Goal: Information Seeking & Learning: Compare options

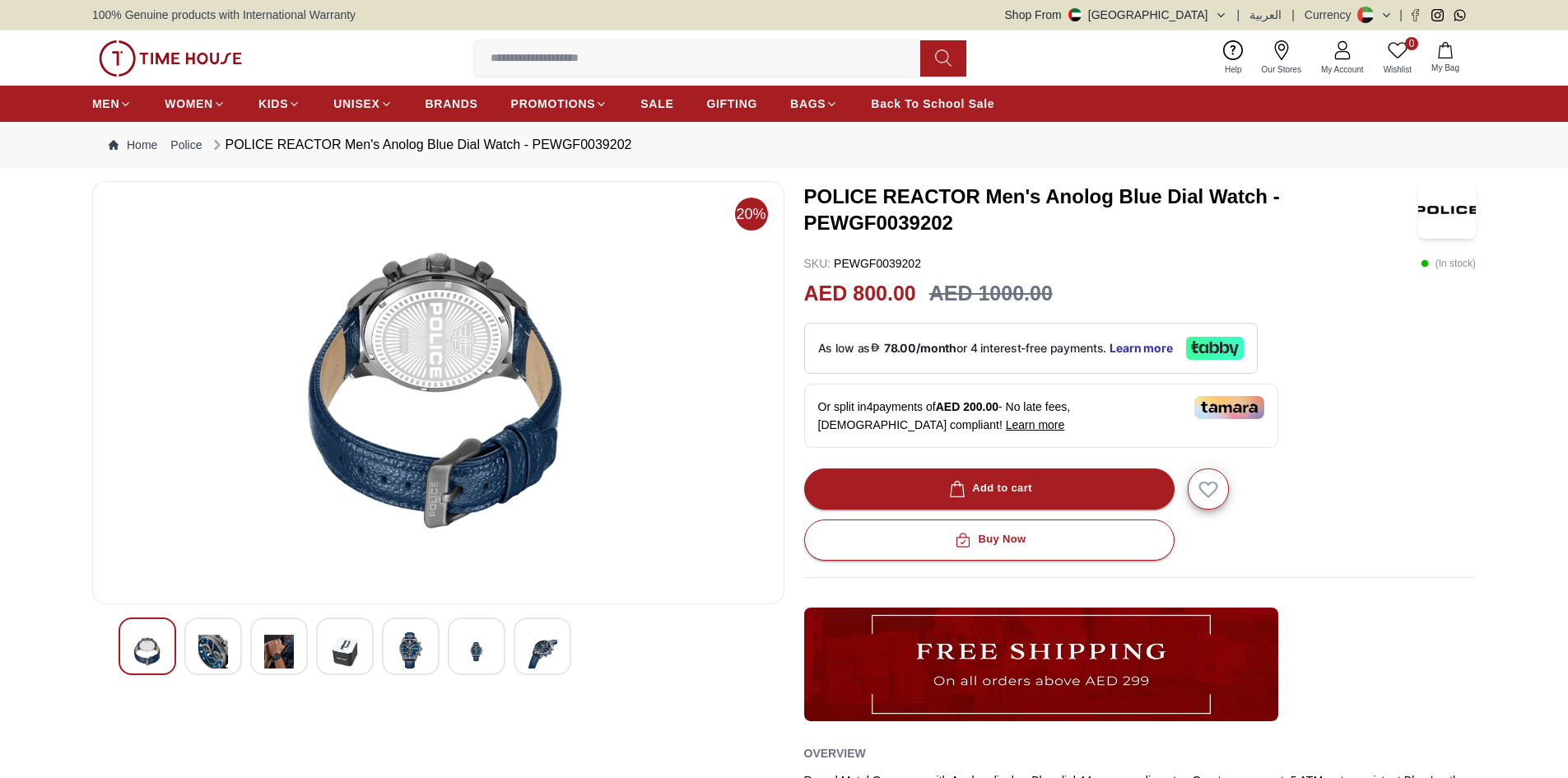
click at [326, 647] on div at bounding box center [345, 646] width 58 height 58
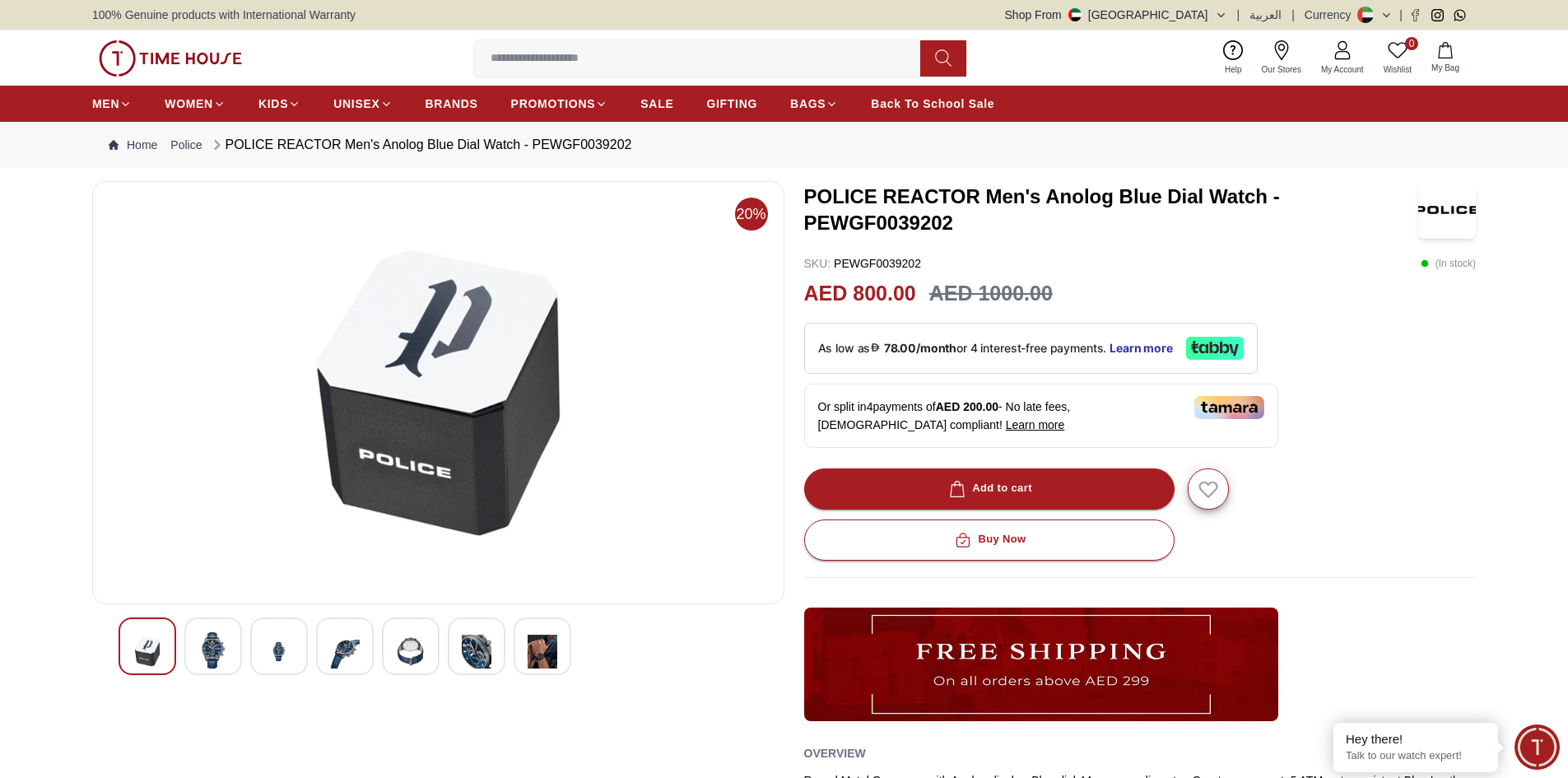
click at [416, 660] on img at bounding box center [411, 651] width 29 height 41
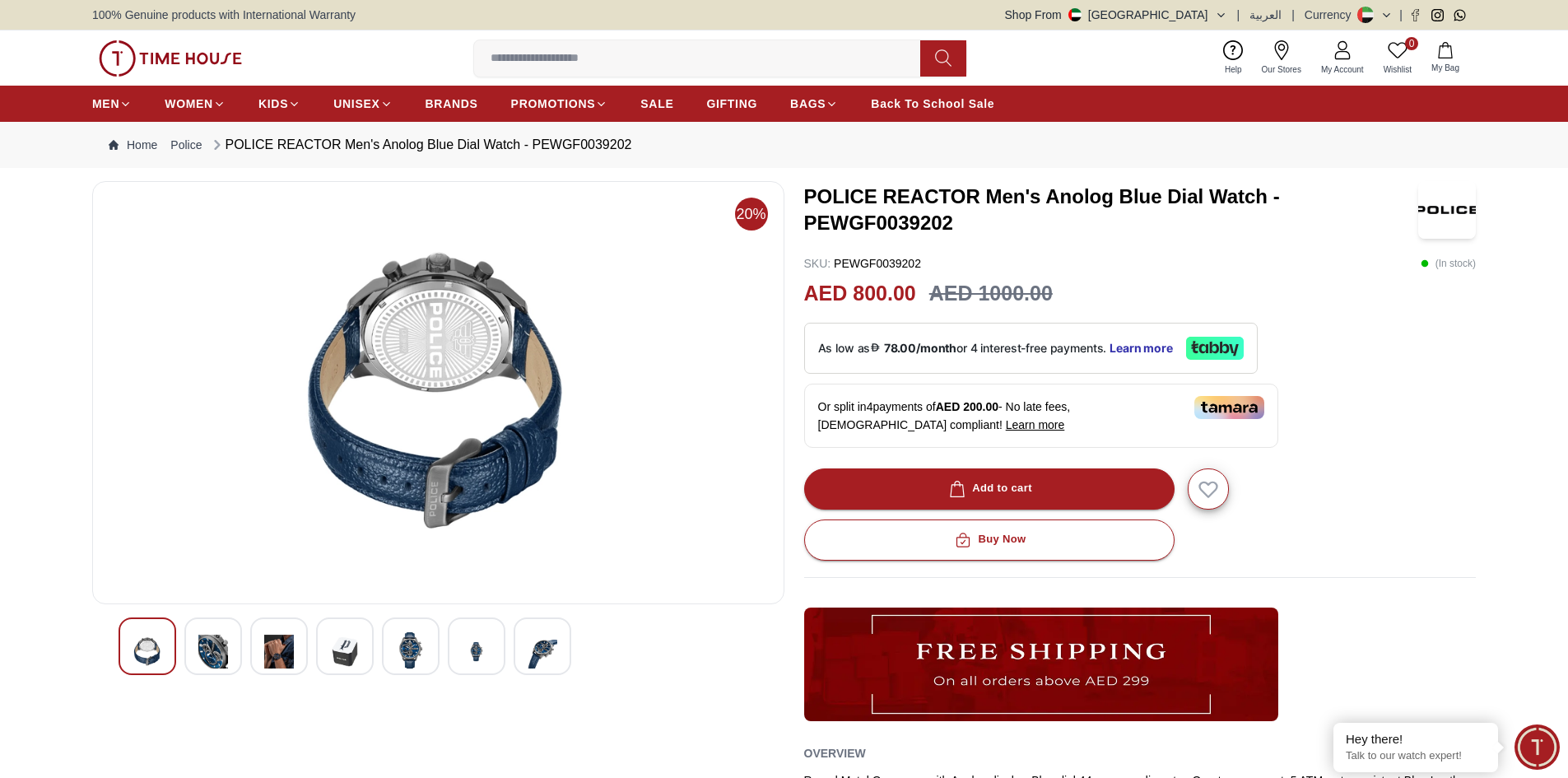
click at [493, 657] on div at bounding box center [476, 646] width 58 height 58
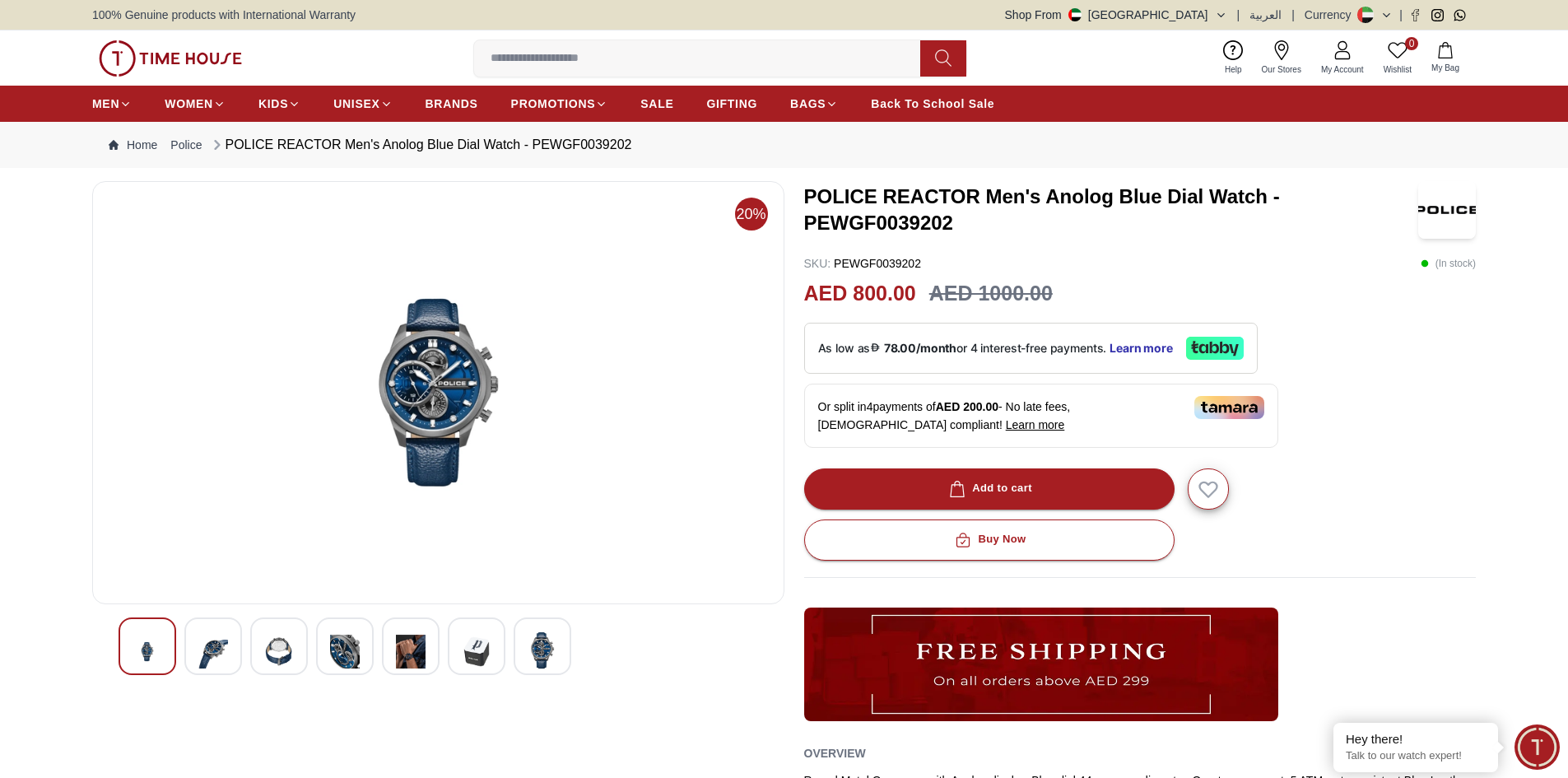
click at [535, 650] on img at bounding box center [542, 650] width 29 height 38
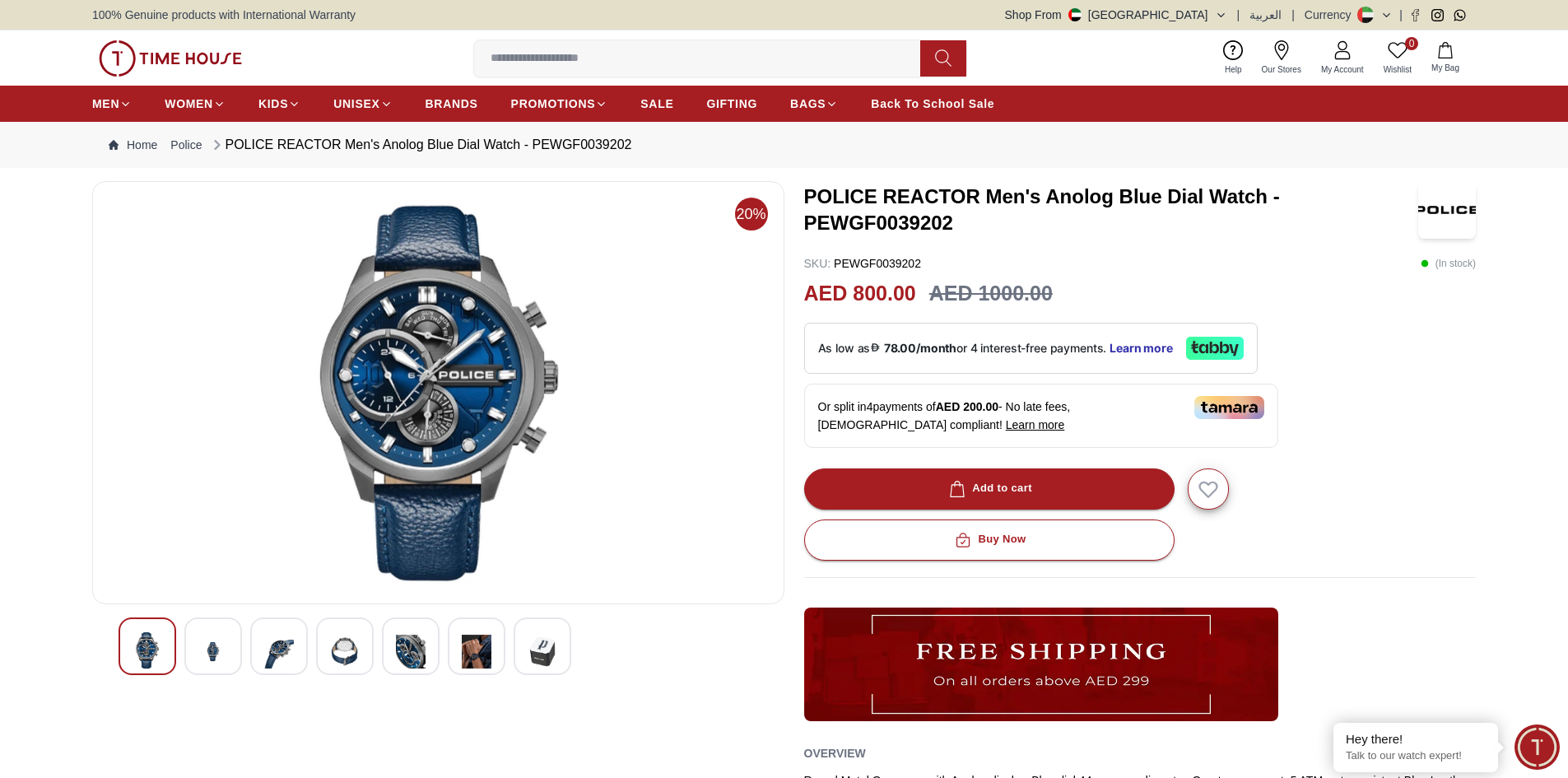
click at [210, 661] on img at bounding box center [213, 651] width 29 height 41
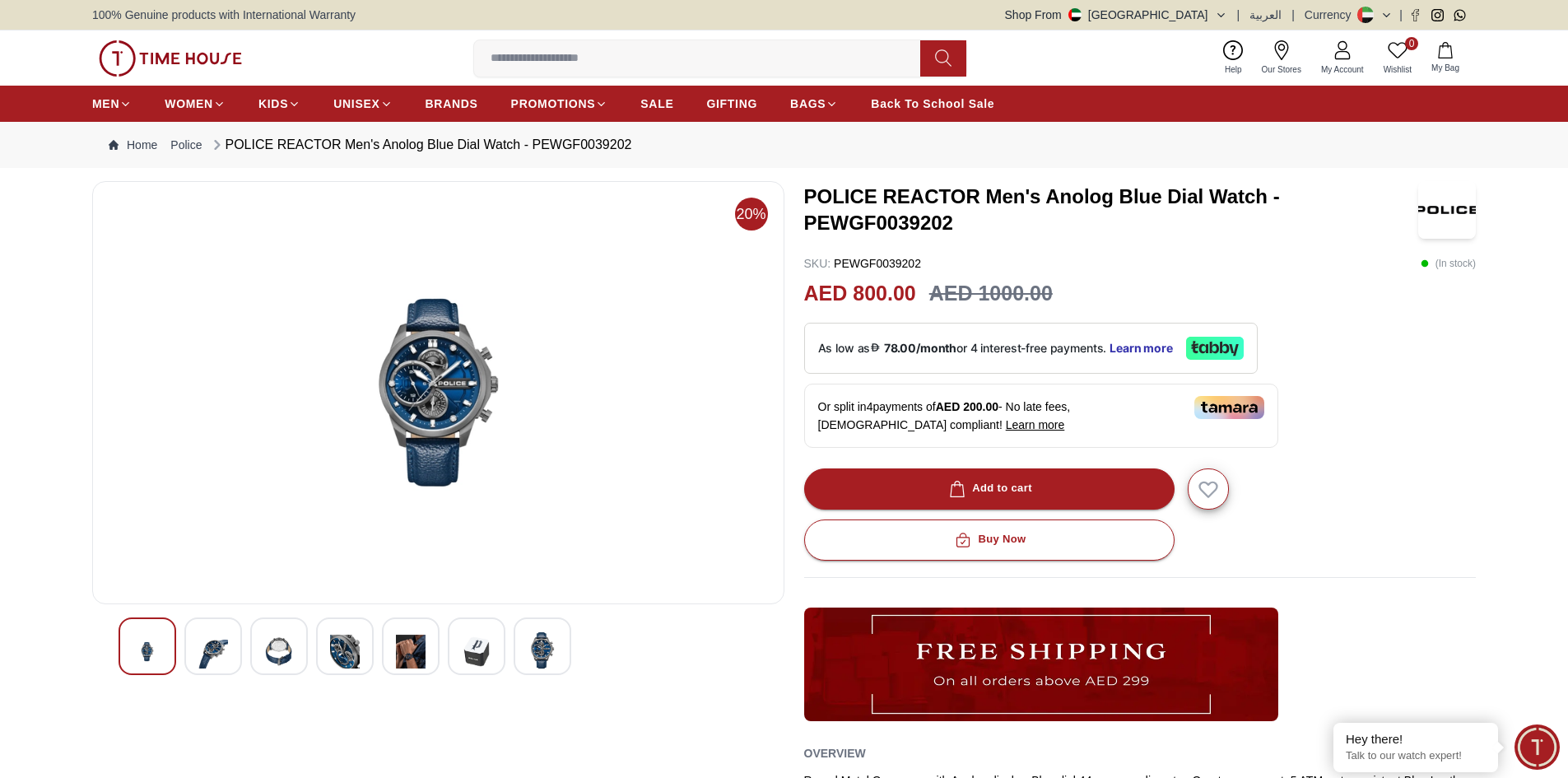
click at [277, 655] on img at bounding box center [279, 651] width 29 height 41
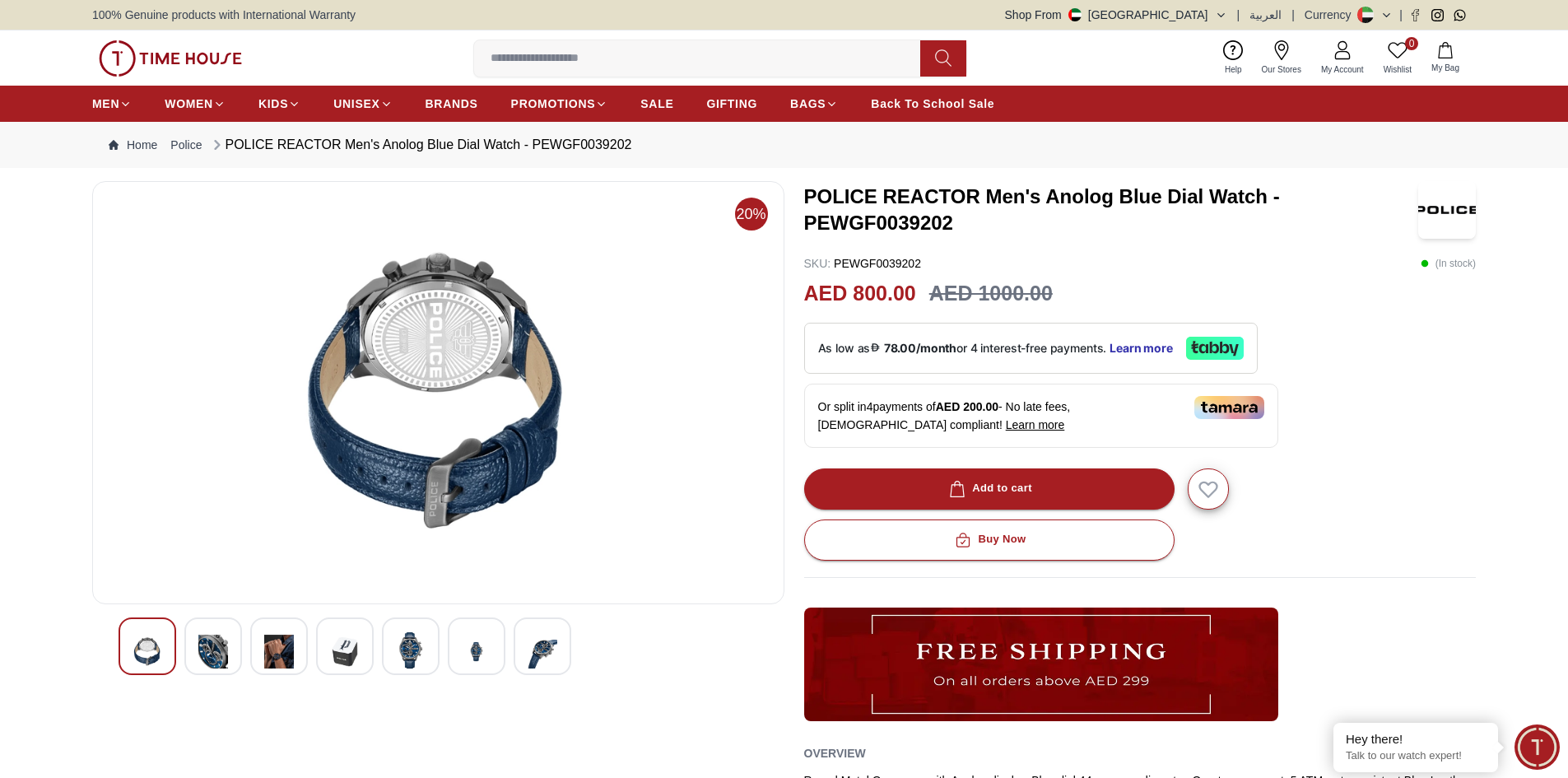
click at [339, 659] on img at bounding box center [345, 651] width 29 height 41
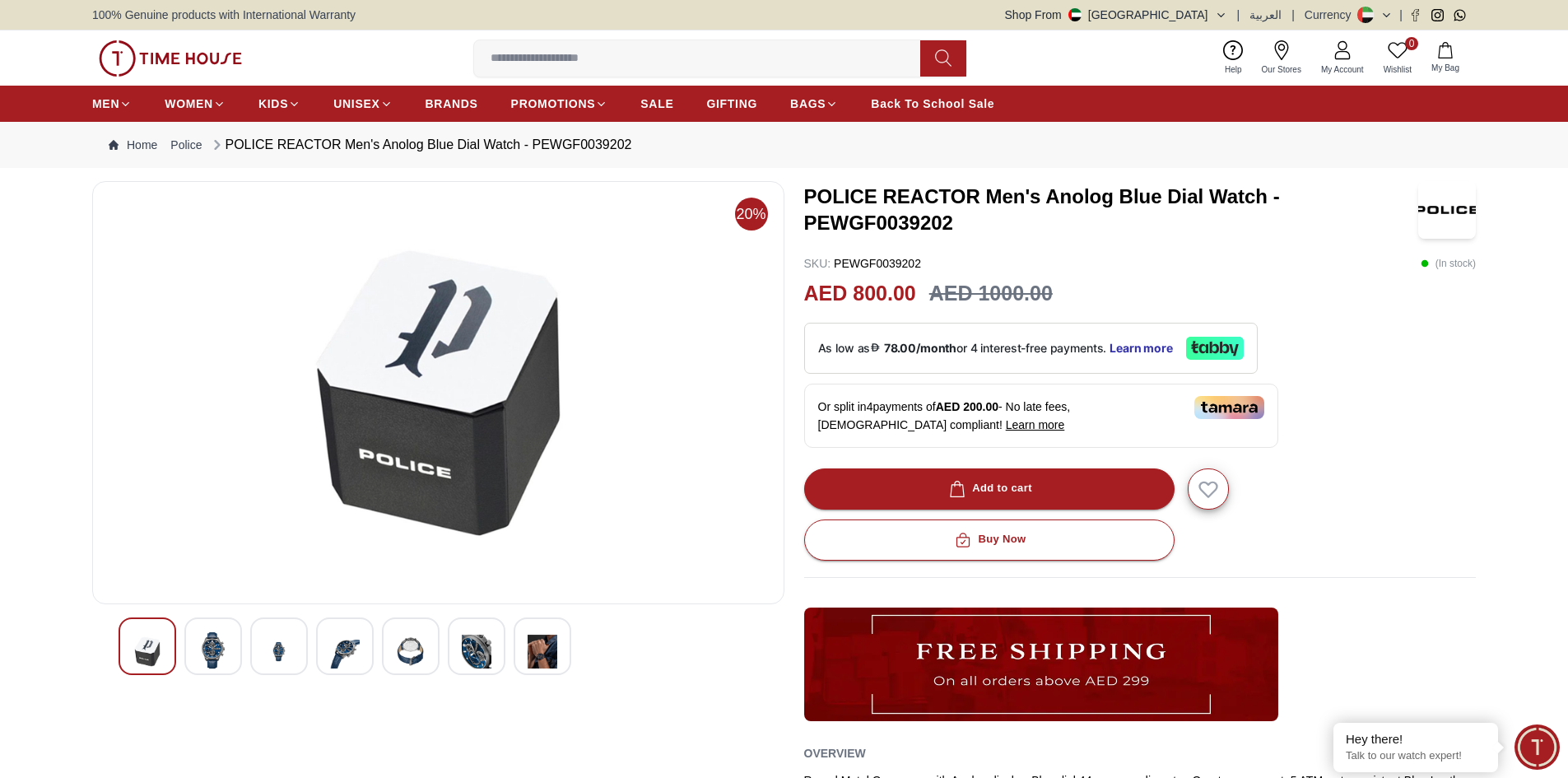
click at [419, 653] on img at bounding box center [411, 651] width 29 height 41
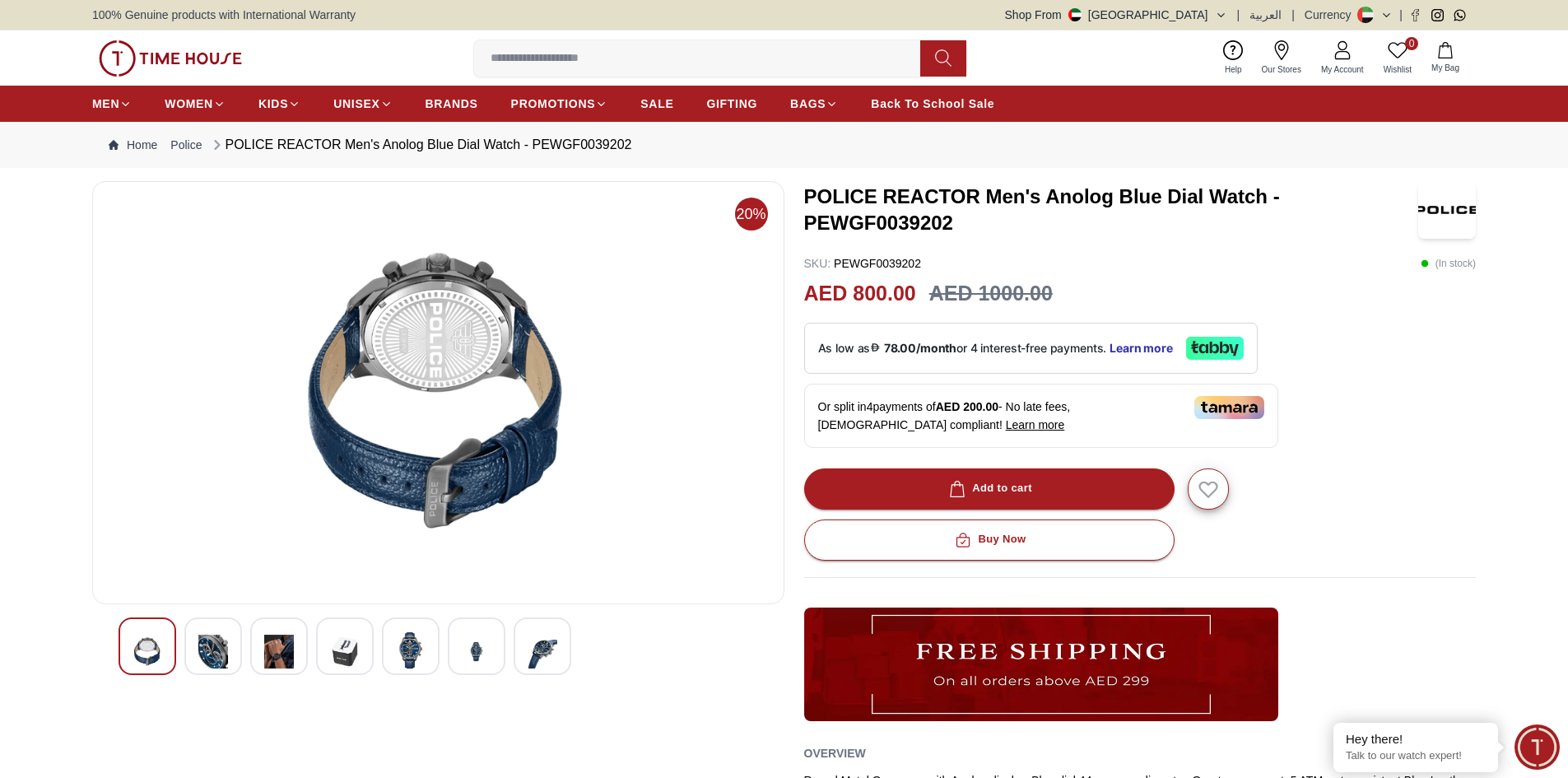
click at [480, 654] on img at bounding box center [476, 651] width 29 height 41
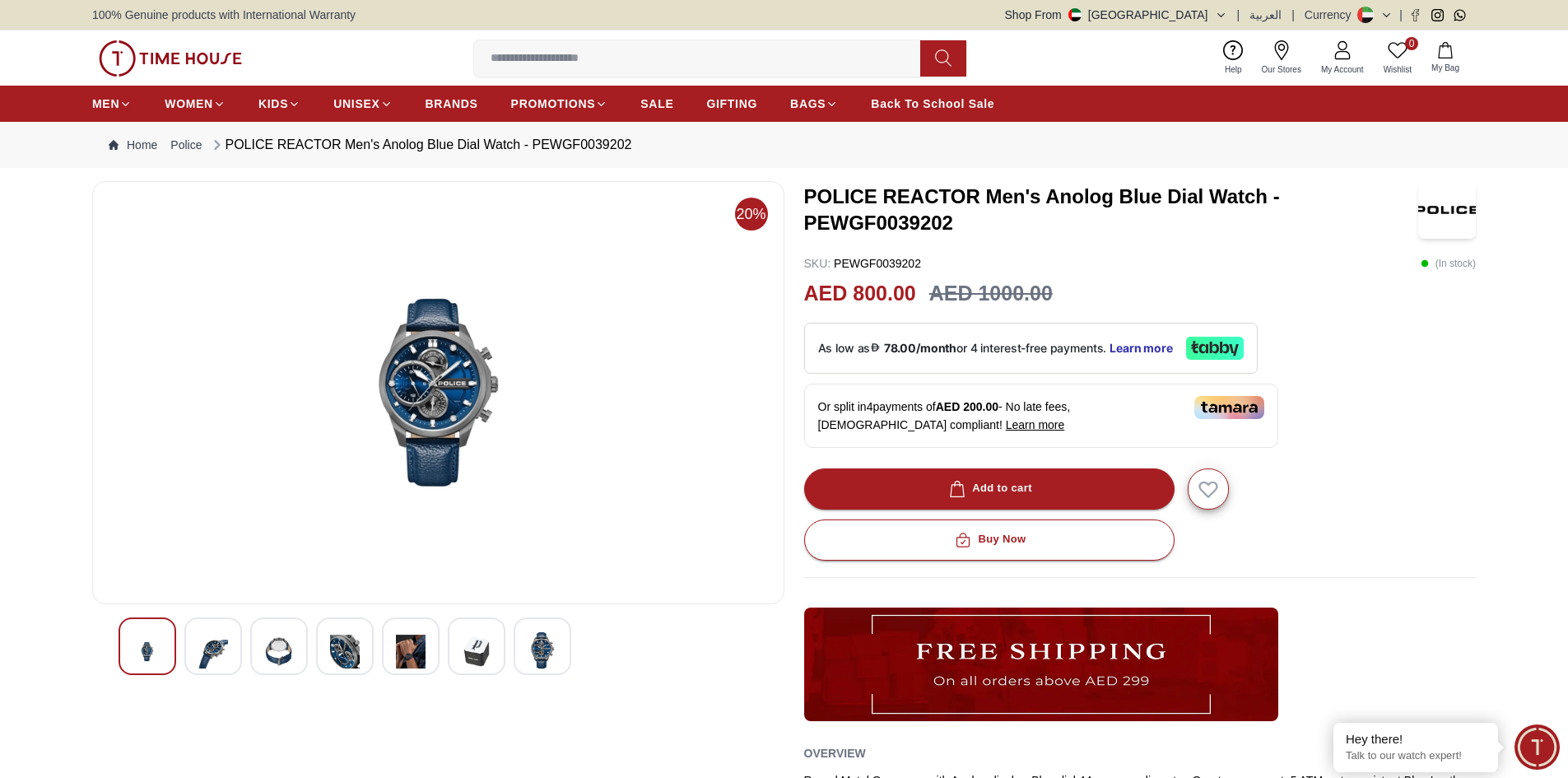
click at [541, 656] on img at bounding box center [542, 650] width 29 height 38
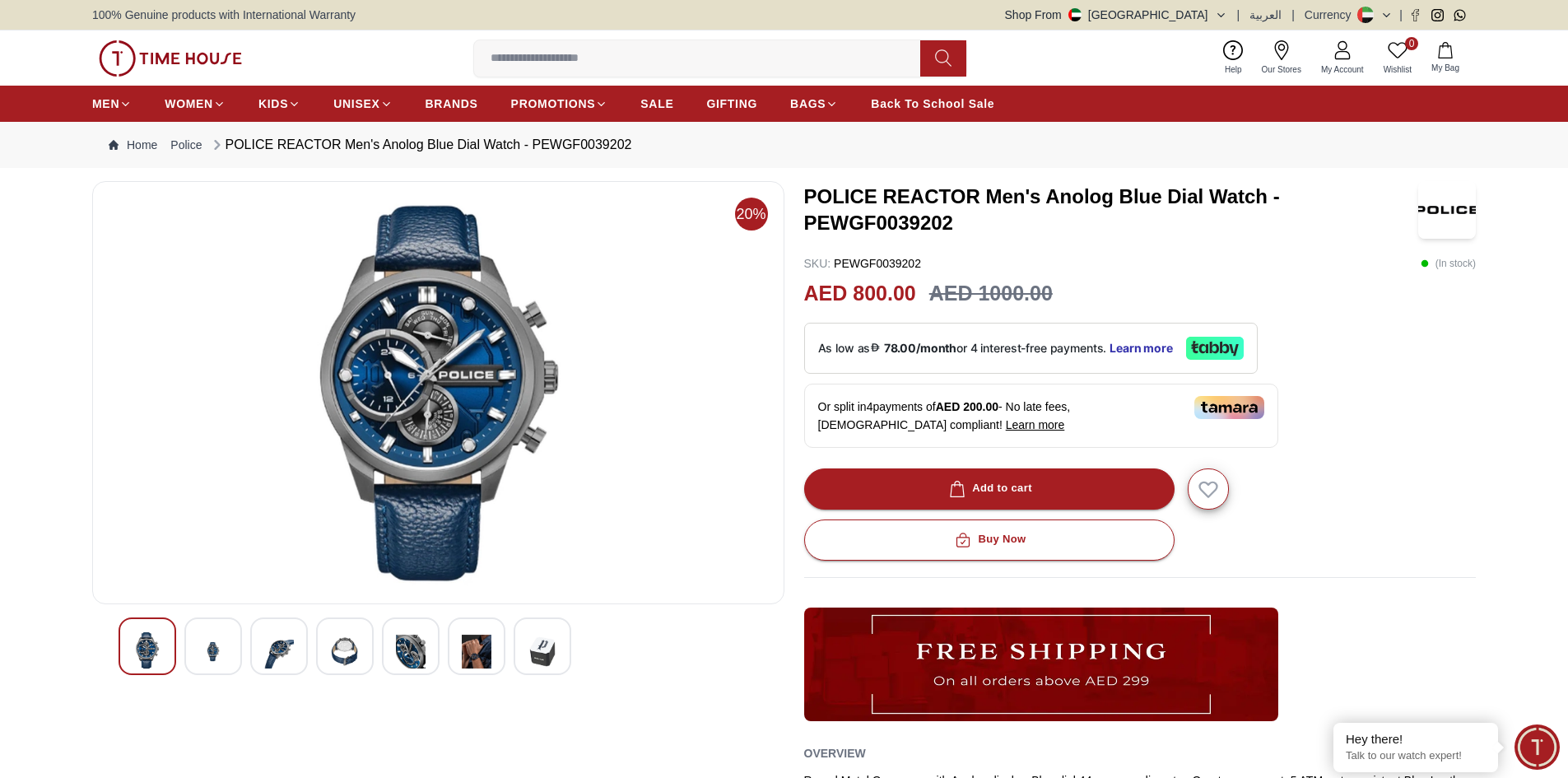
click at [406, 664] on img at bounding box center [411, 651] width 29 height 41
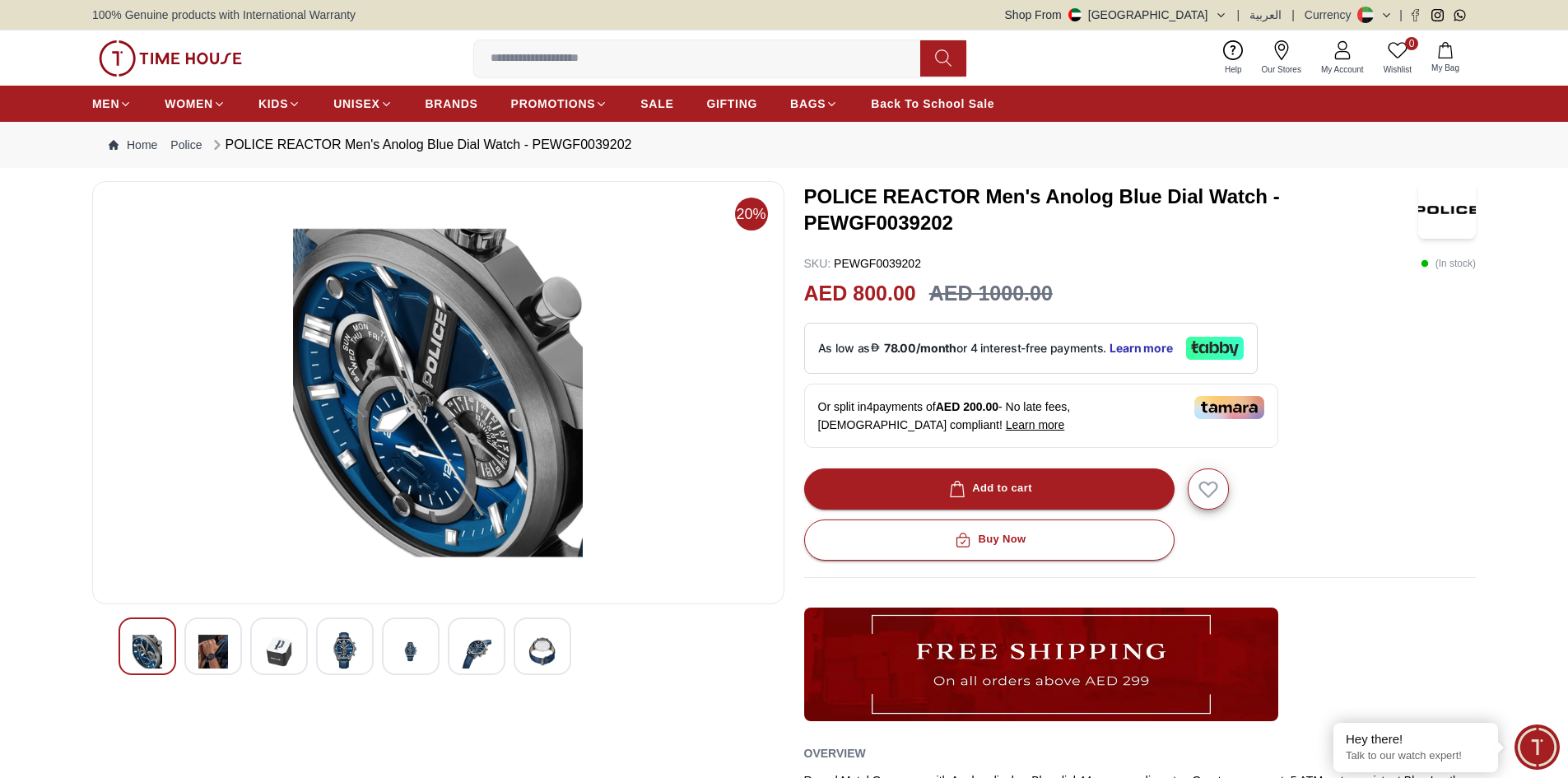
click at [362, 647] on div at bounding box center [345, 646] width 58 height 58
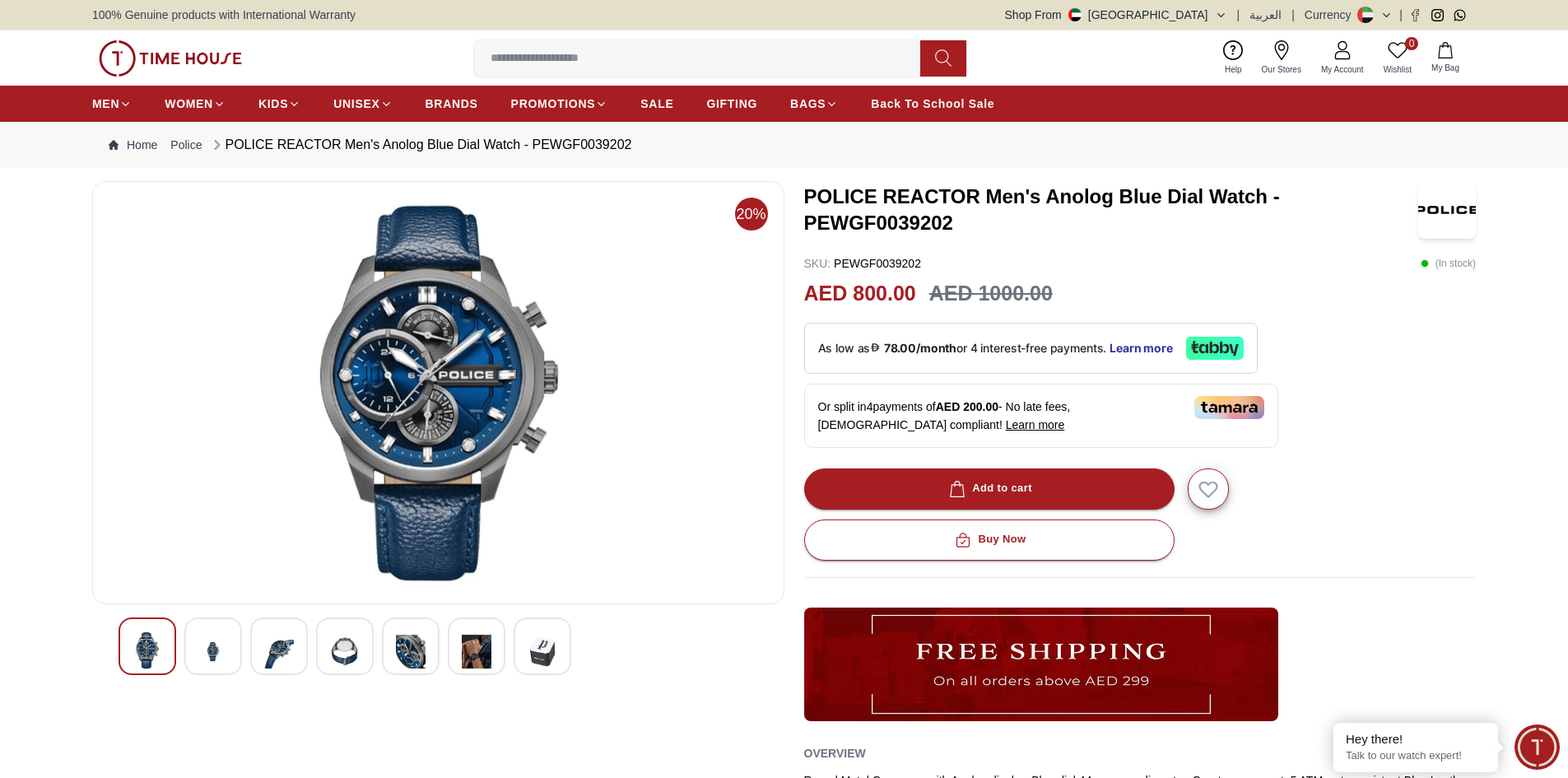
click at [277, 660] on img at bounding box center [279, 651] width 29 height 41
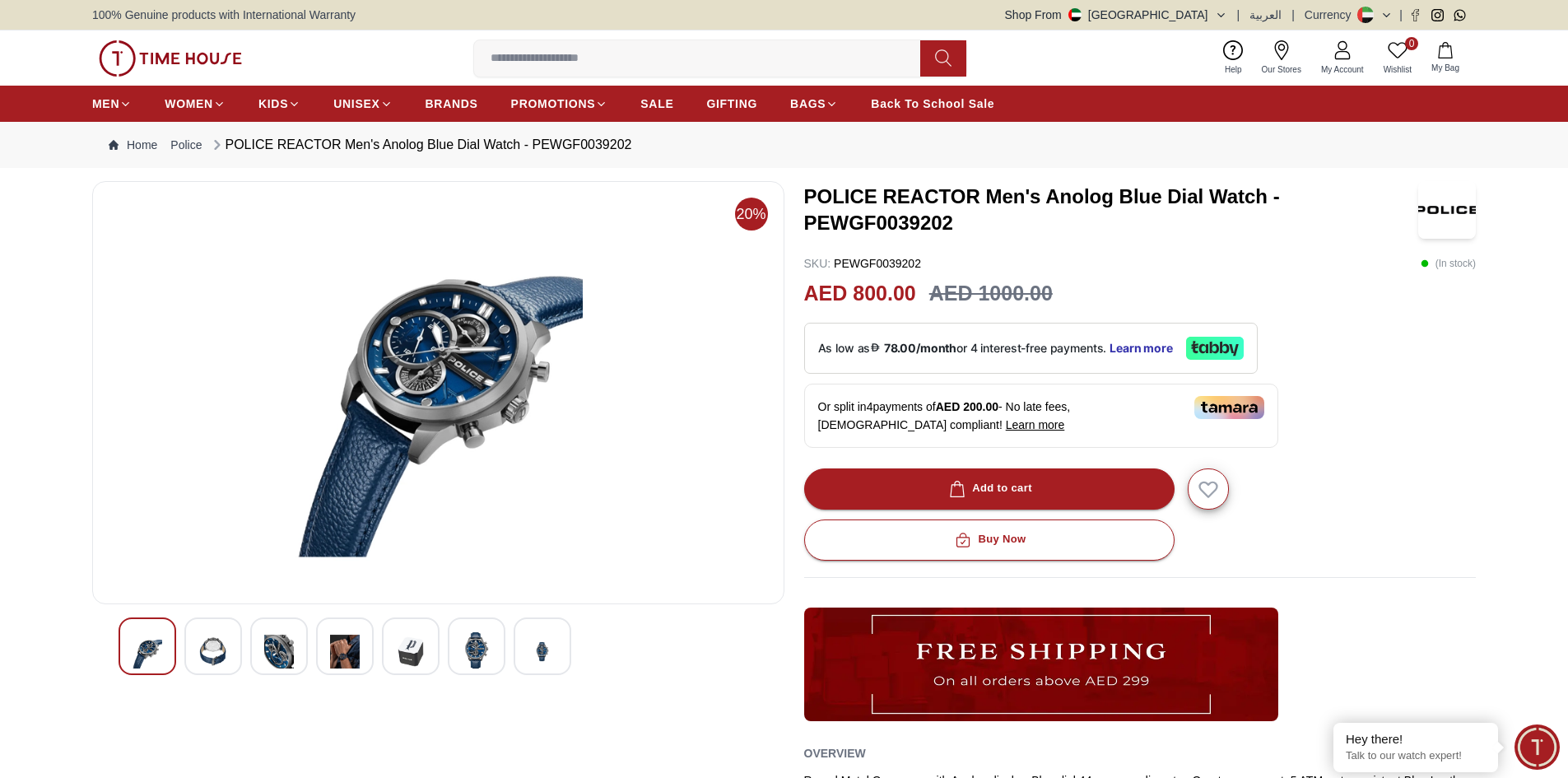
click at [221, 657] on img at bounding box center [213, 651] width 29 height 41
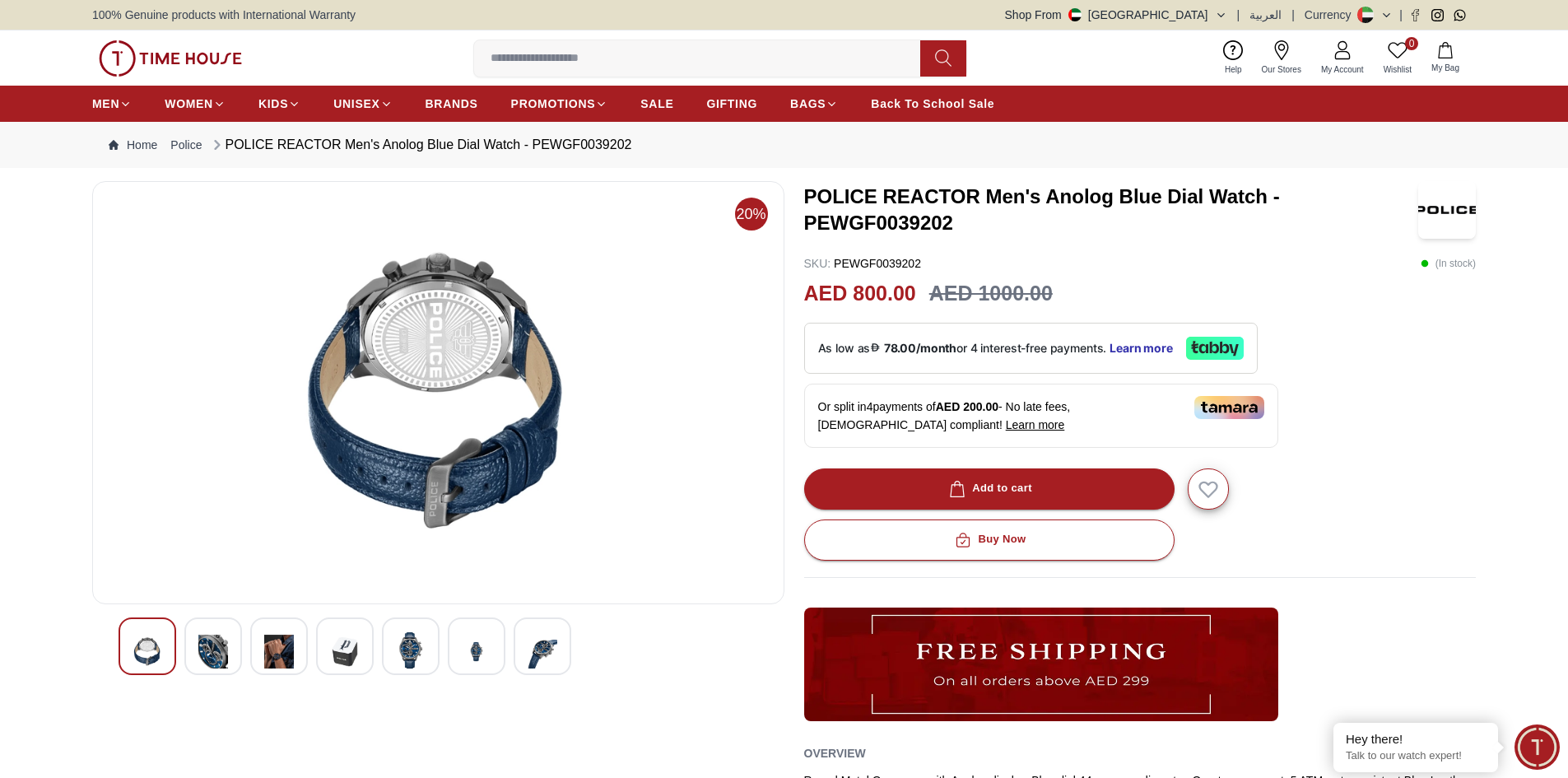
click at [136, 648] on img at bounding box center [147, 651] width 29 height 41
click at [221, 661] on img at bounding box center [213, 651] width 29 height 41
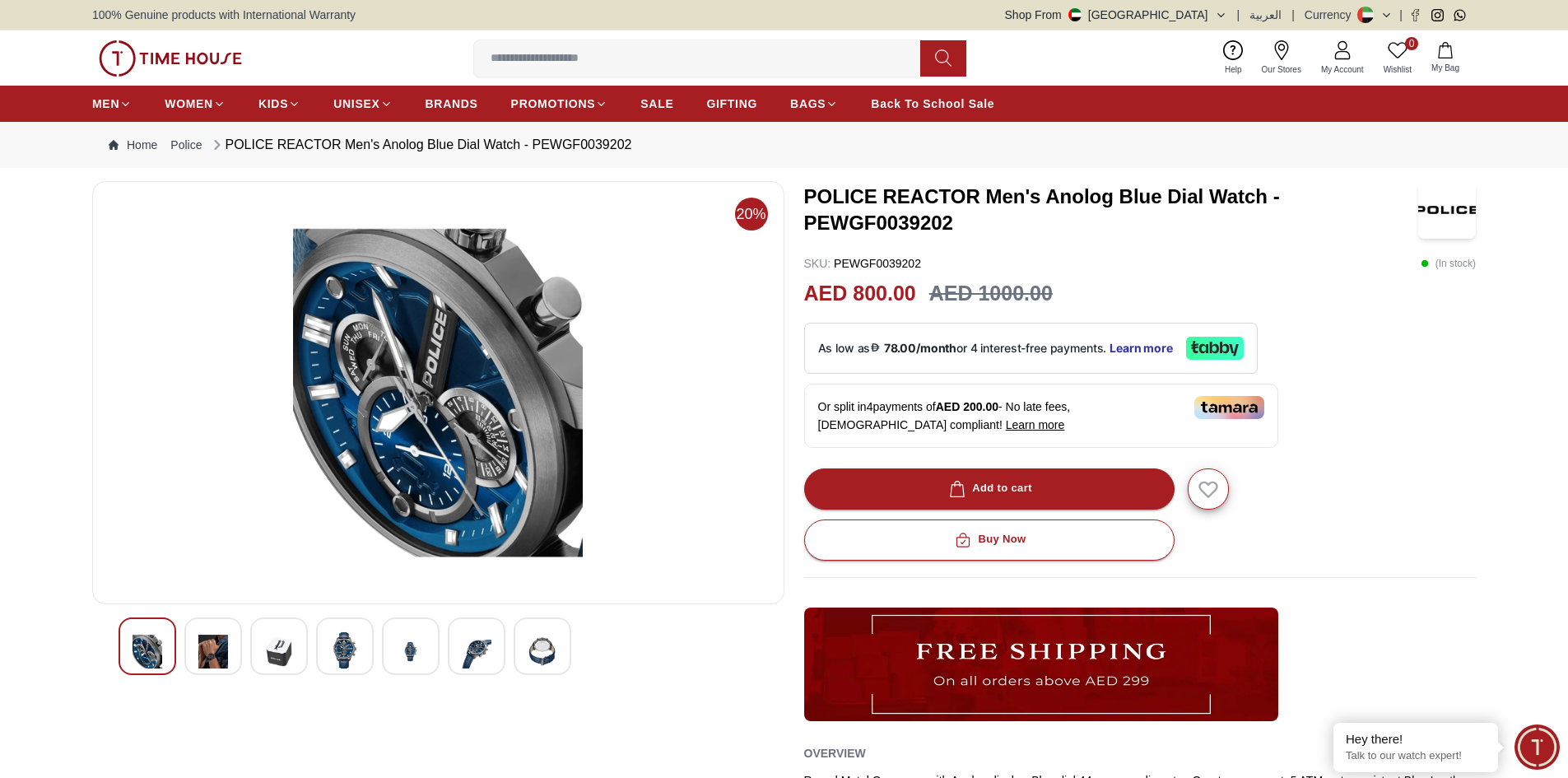
click at [283, 662] on img at bounding box center [279, 651] width 29 height 41
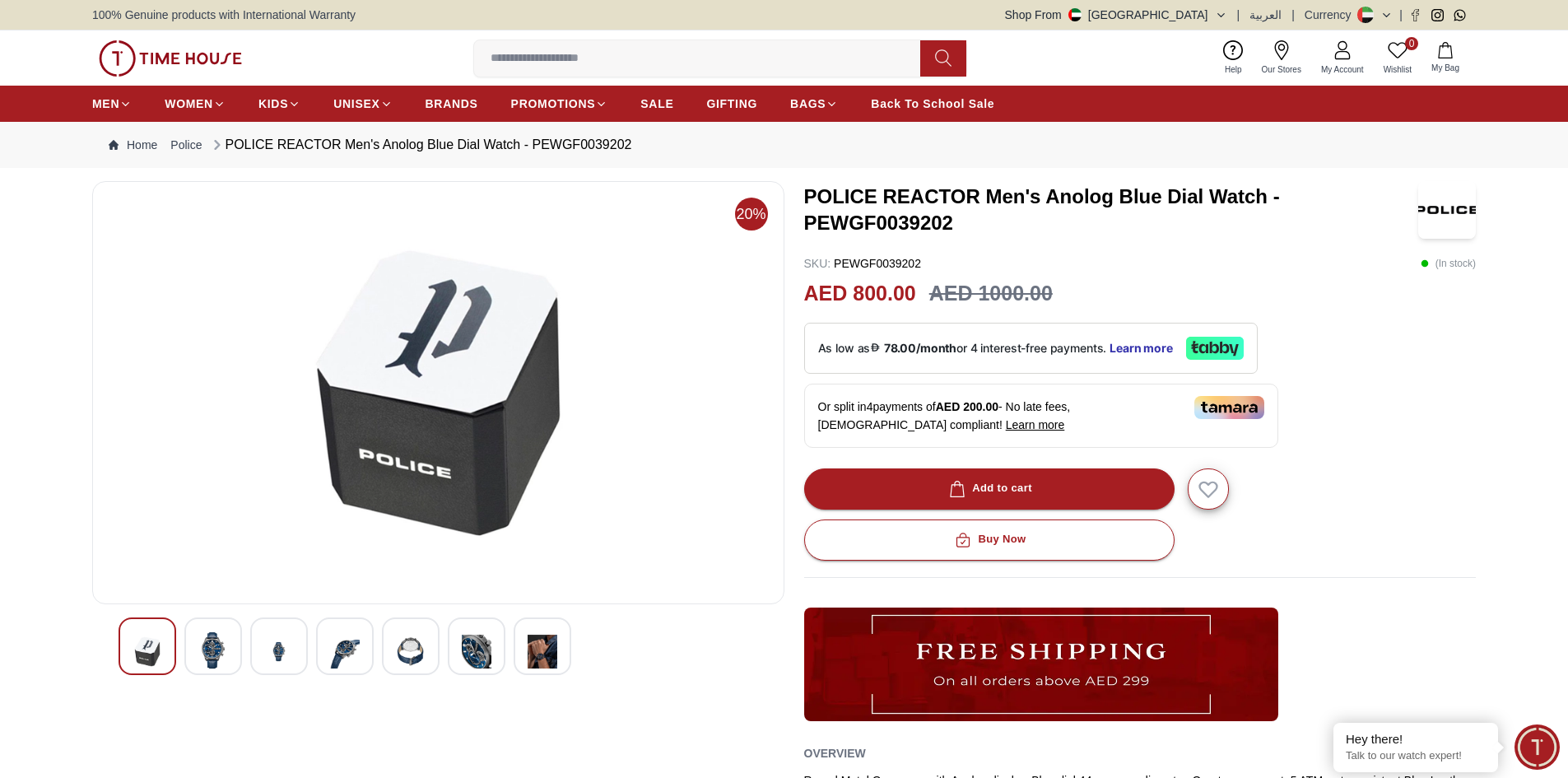
click at [347, 660] on img at bounding box center [345, 651] width 29 height 41
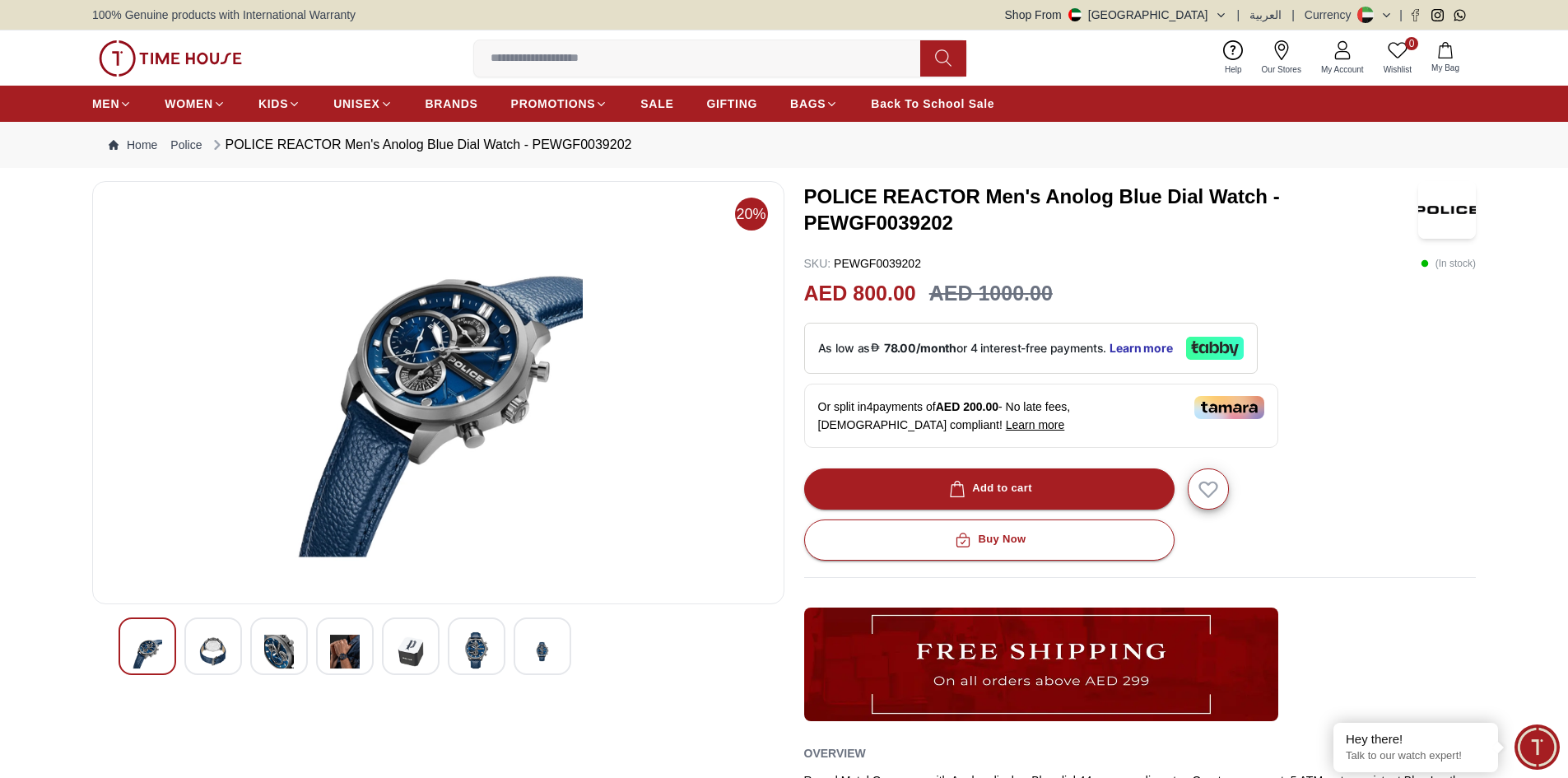
click at [420, 667] on img at bounding box center [411, 651] width 29 height 41
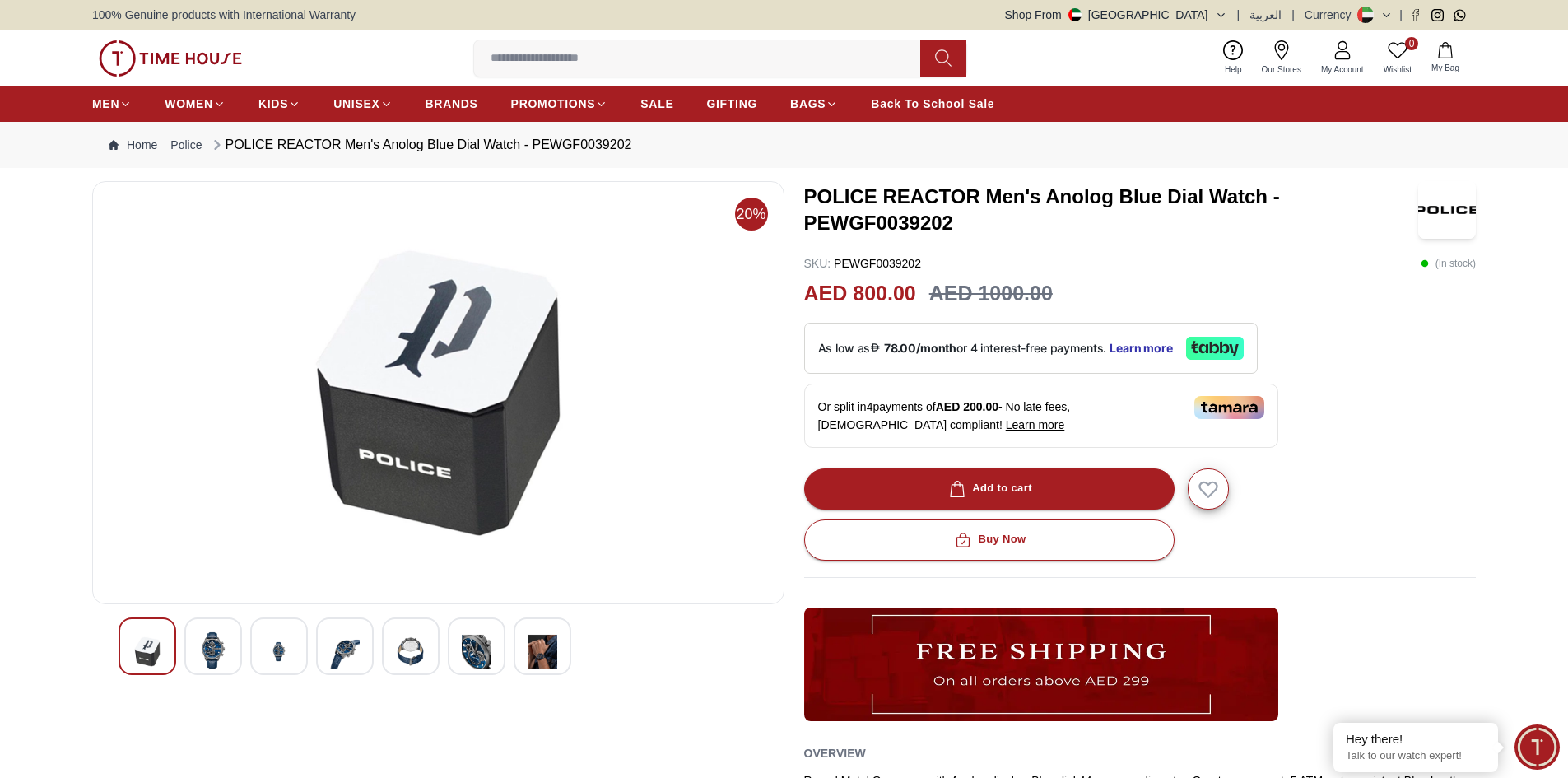
click at [488, 656] on img at bounding box center [476, 651] width 29 height 41
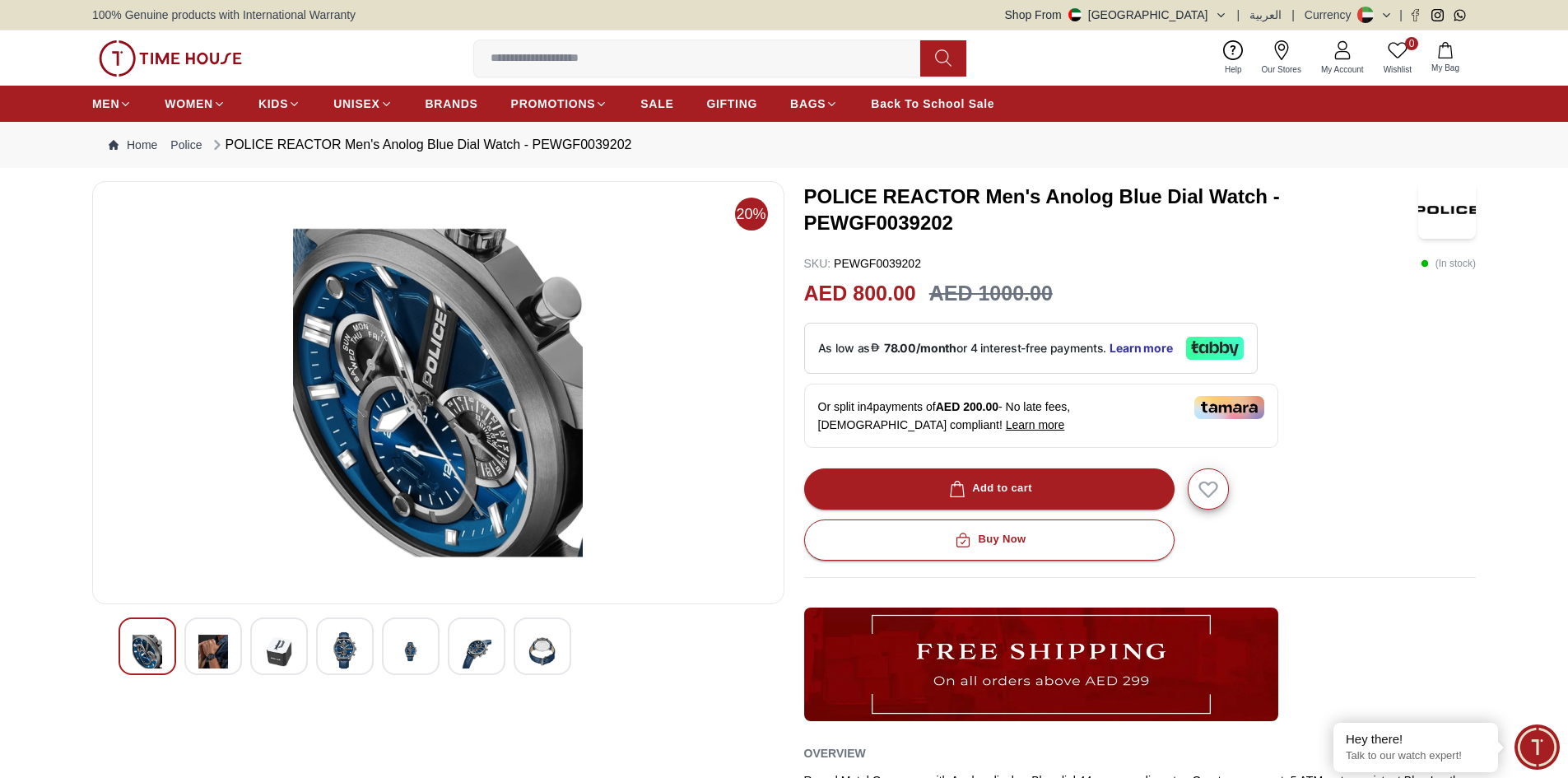
click at [542, 670] on img at bounding box center [542, 651] width 29 height 41
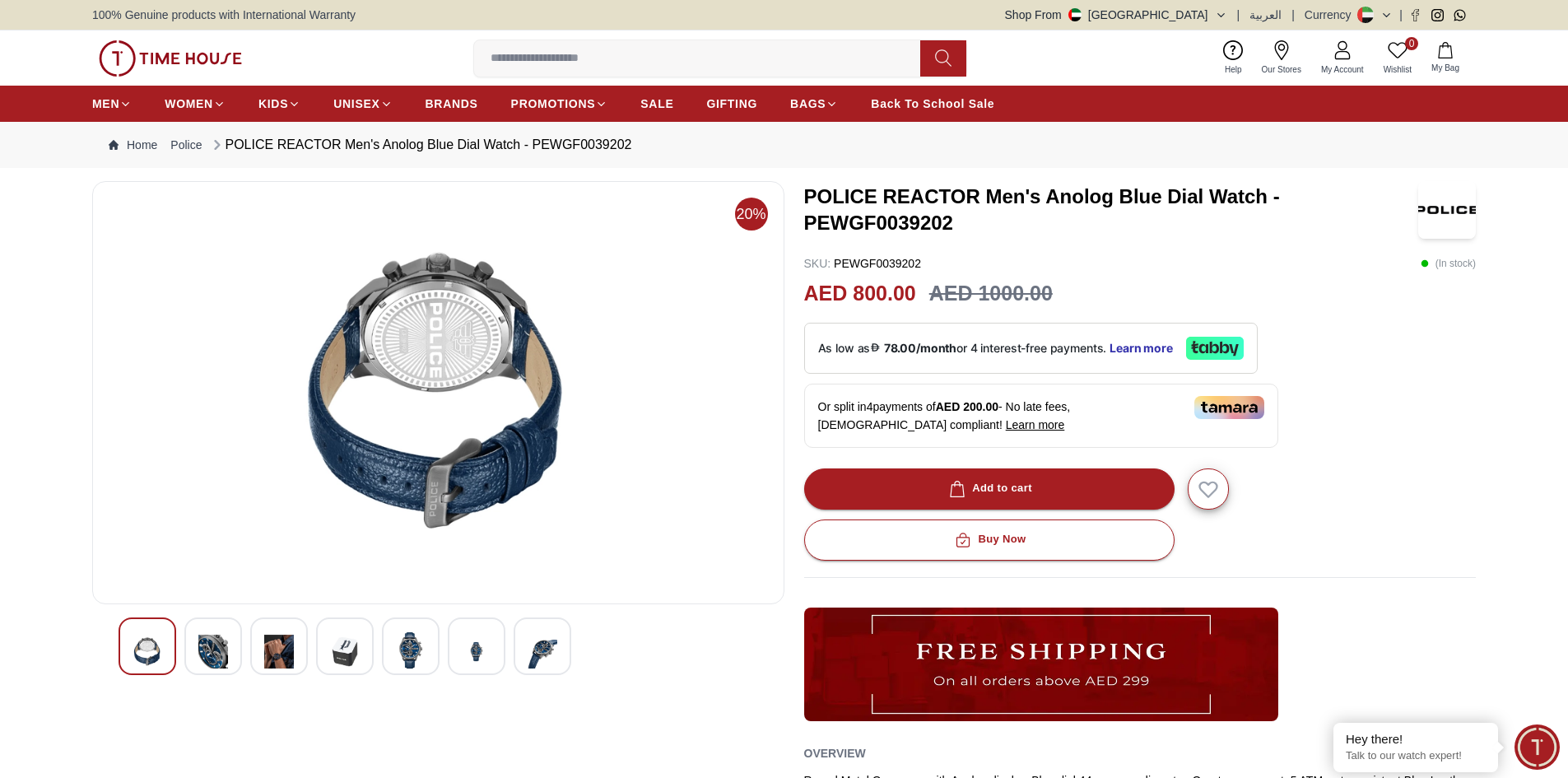
click at [550, 647] on img at bounding box center [542, 651] width 29 height 41
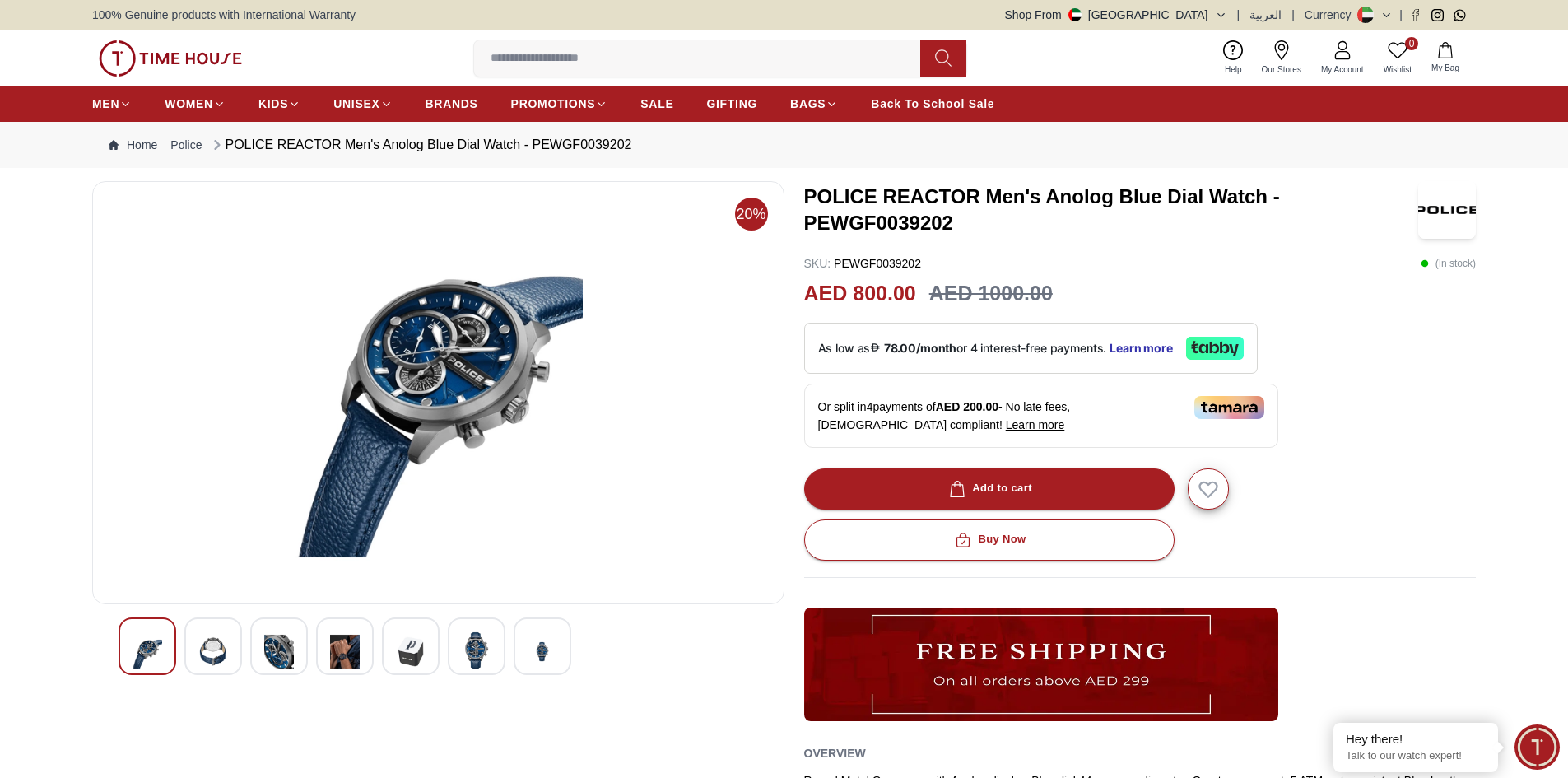
click at [466, 651] on img at bounding box center [476, 650] width 29 height 38
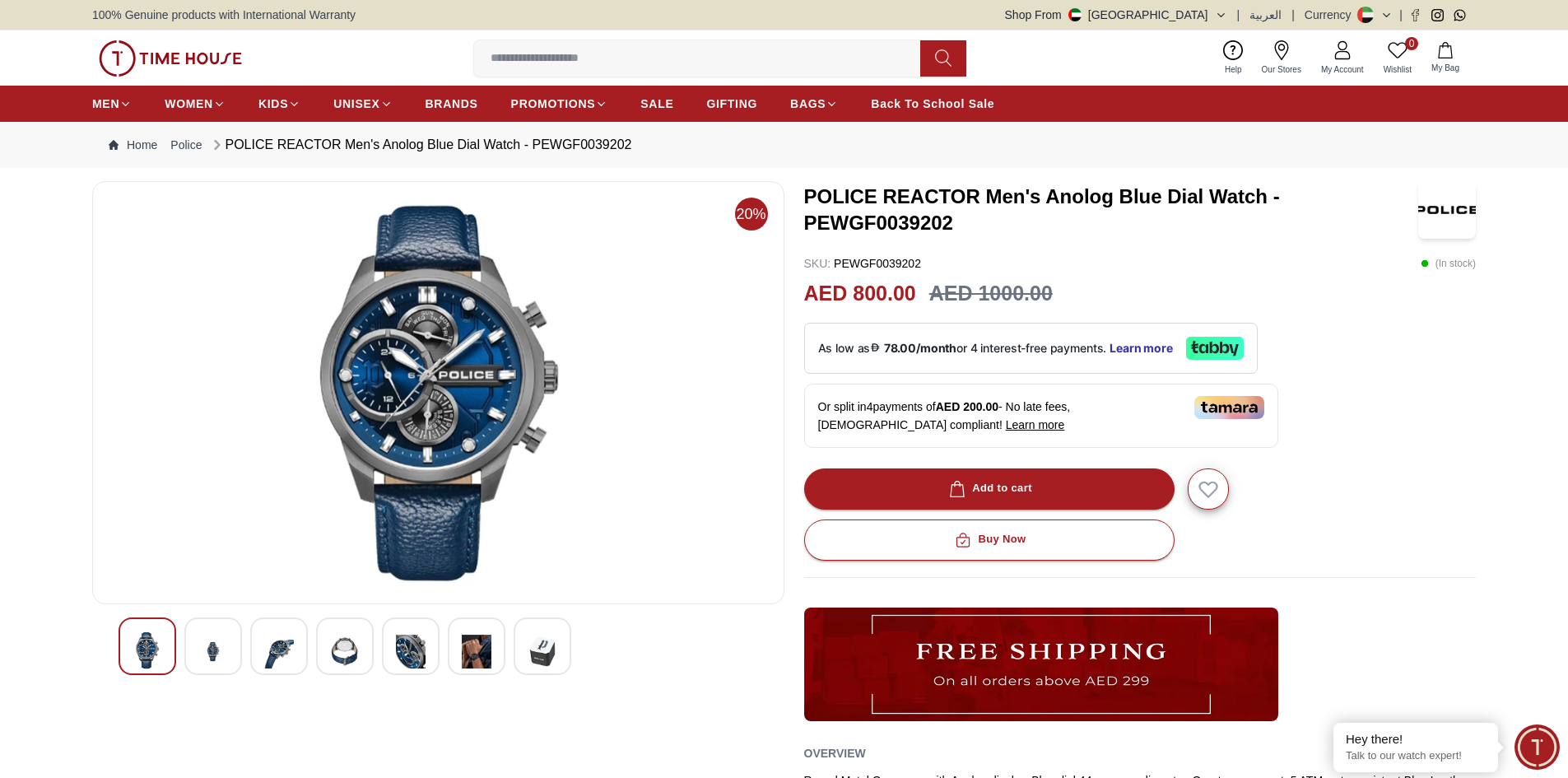
click at [413, 654] on img at bounding box center [411, 651] width 29 height 41
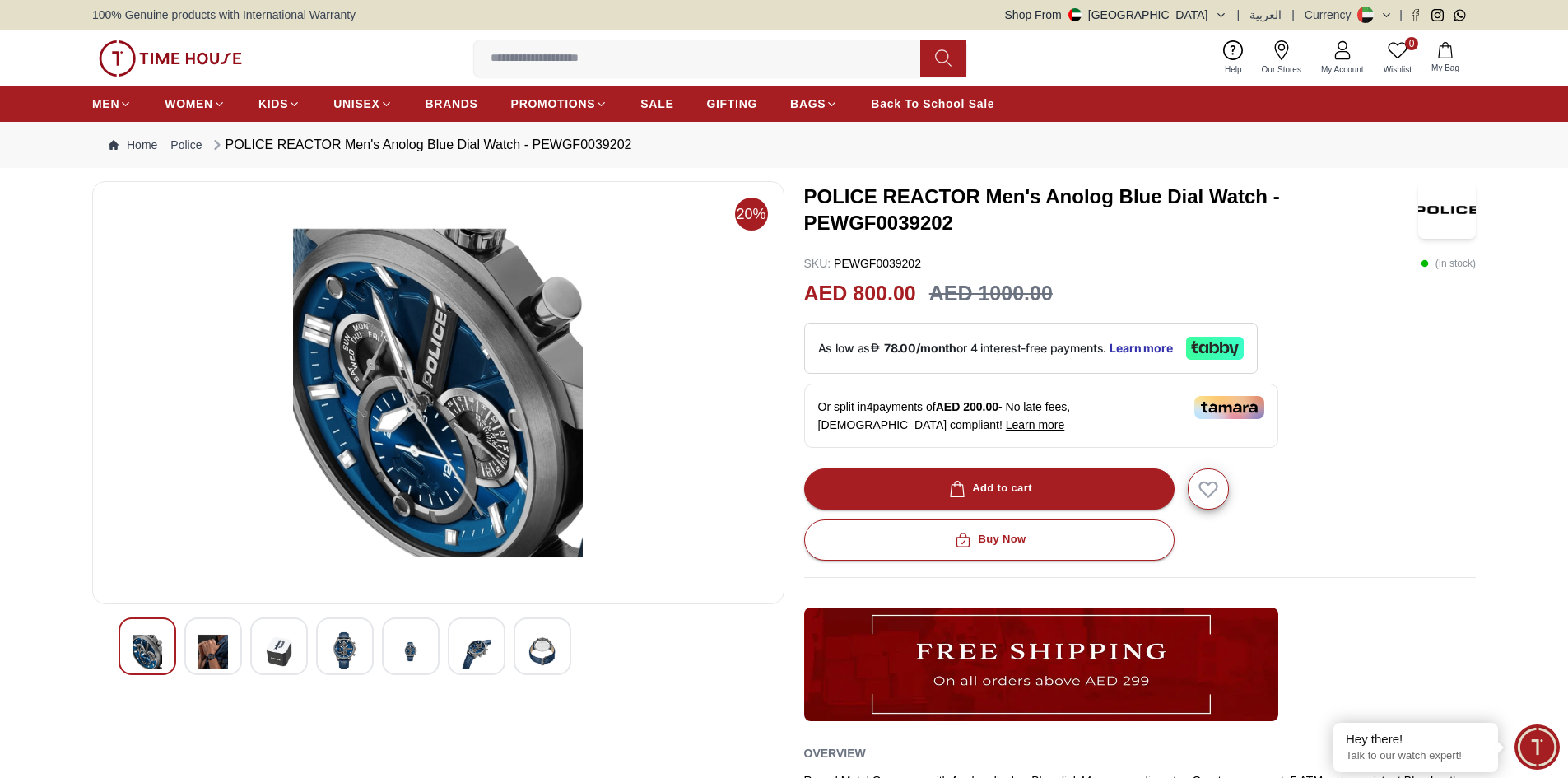
click at [353, 654] on img at bounding box center [345, 650] width 29 height 38
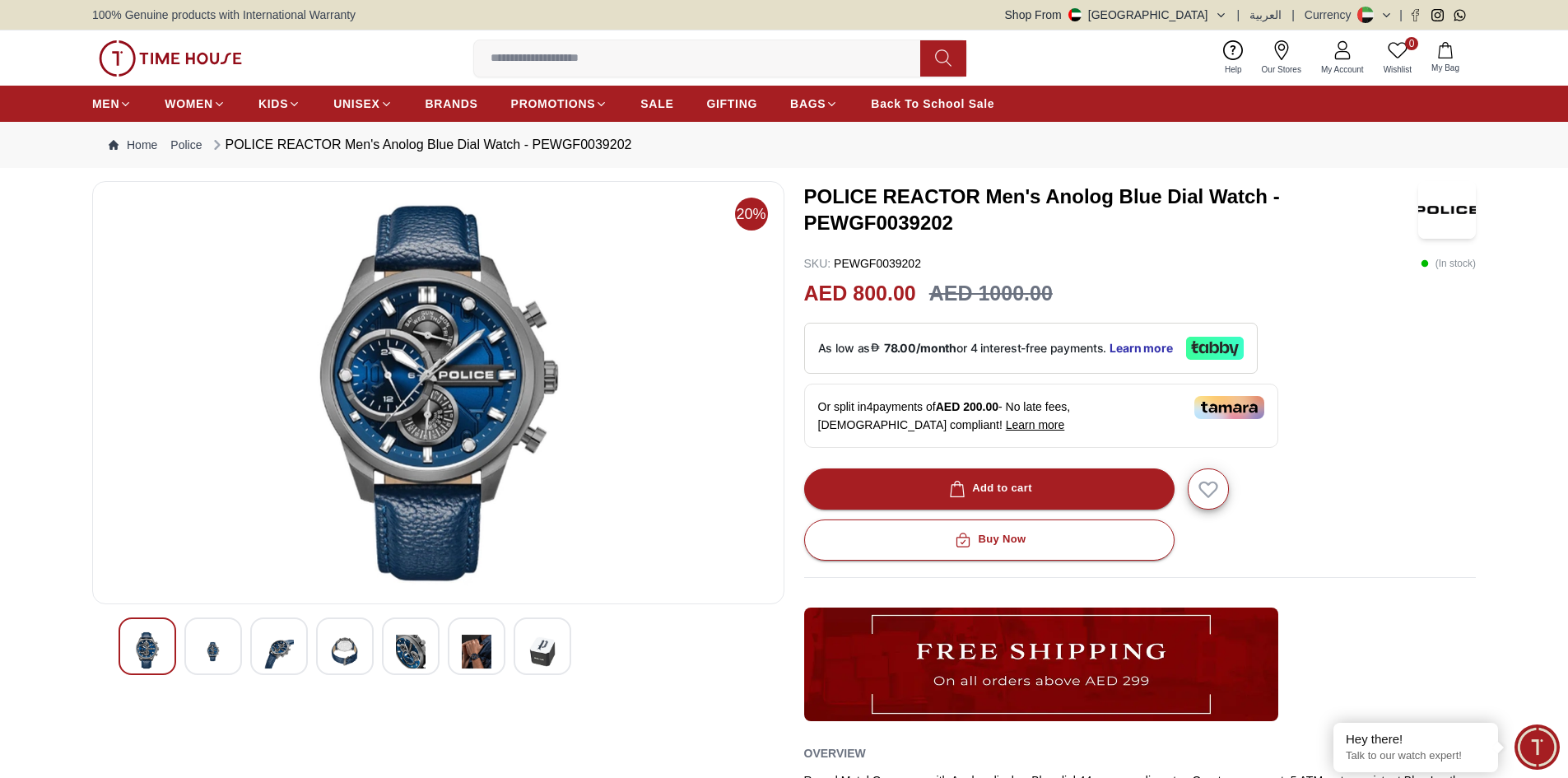
click at [295, 651] on div at bounding box center [278, 646] width 58 height 58
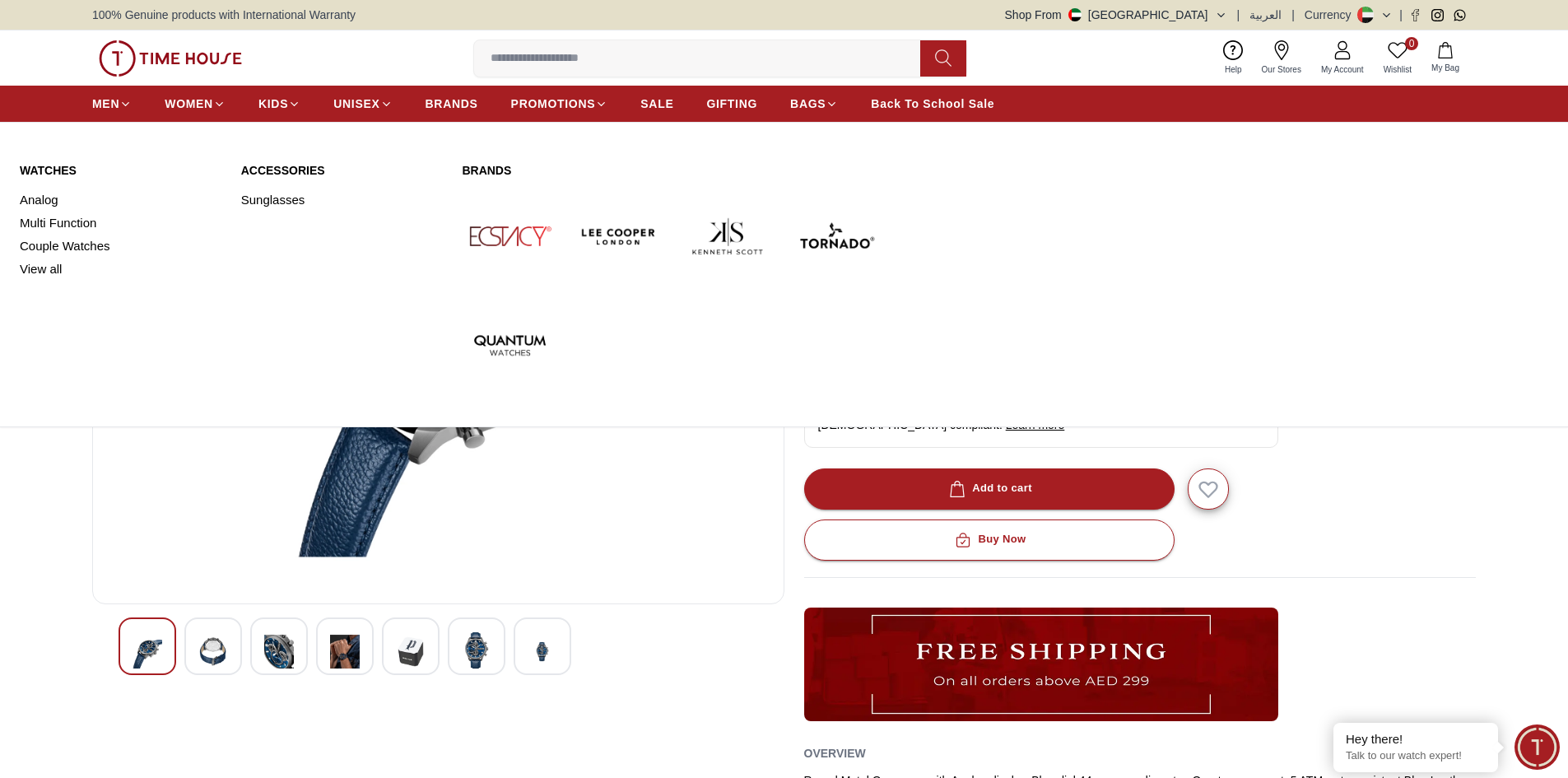
click at [834, 238] on img at bounding box center [836, 236] width 95 height 95
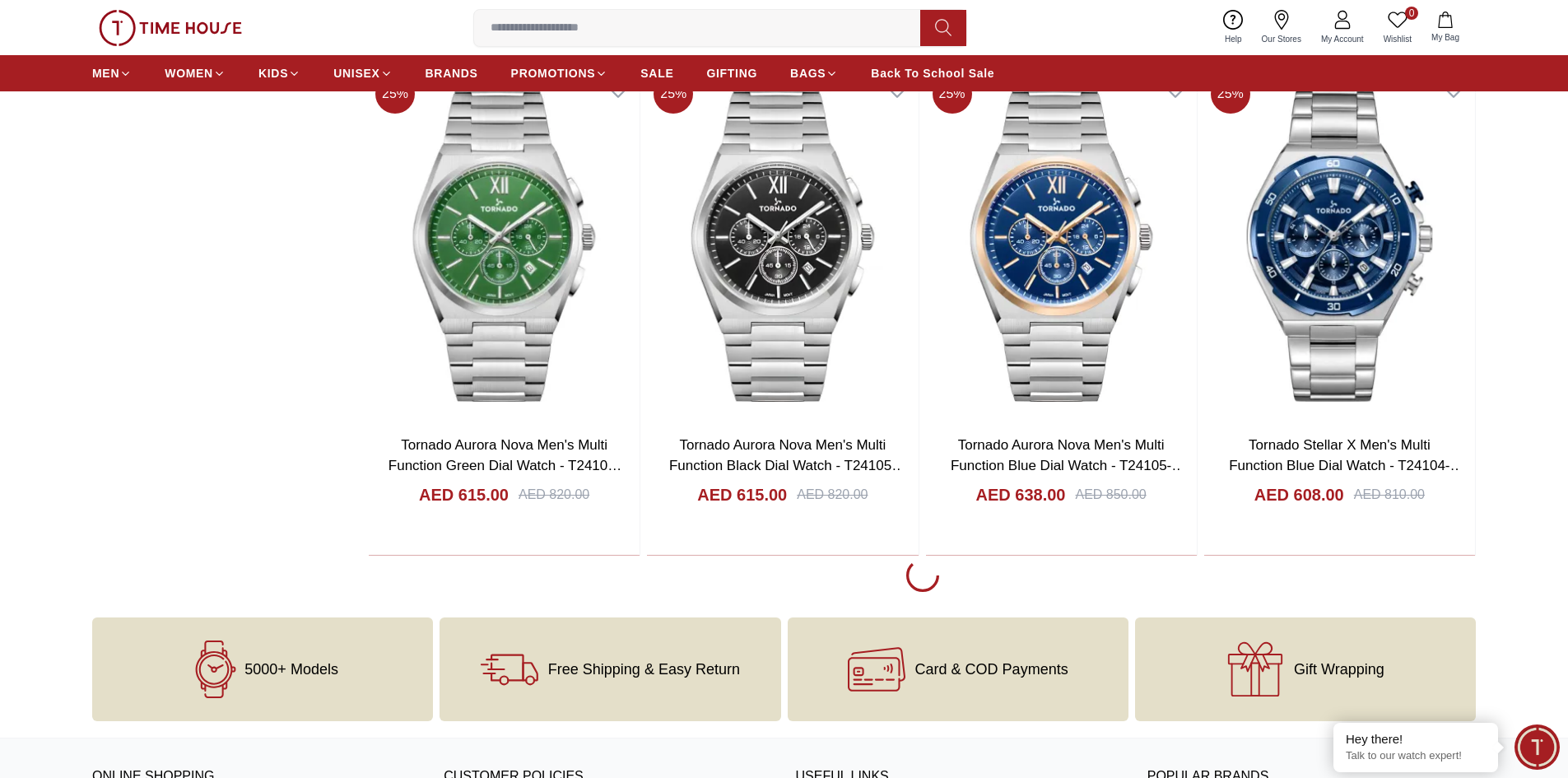
scroll to position [3045, 0]
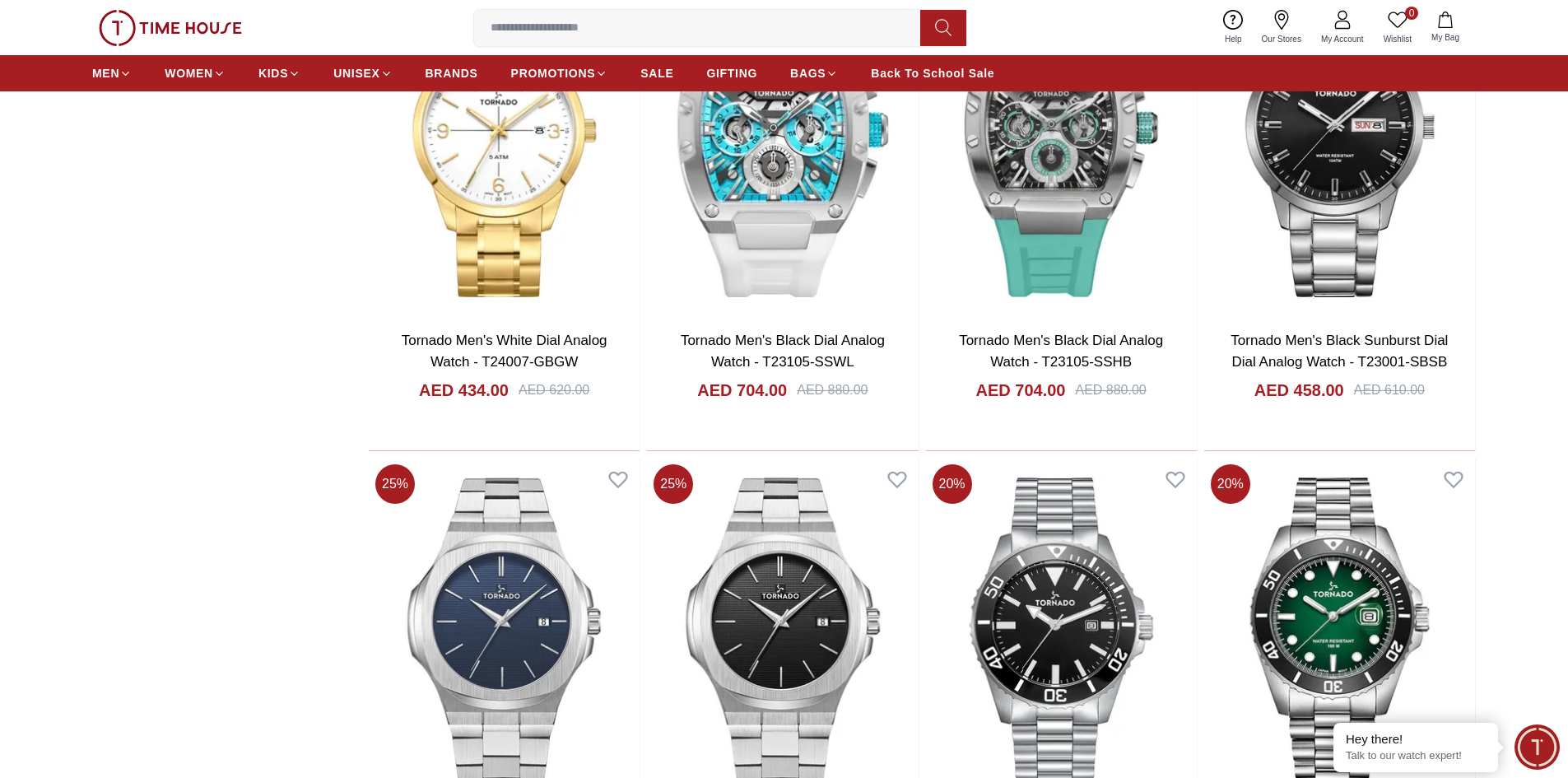
scroll to position [7738, 0]
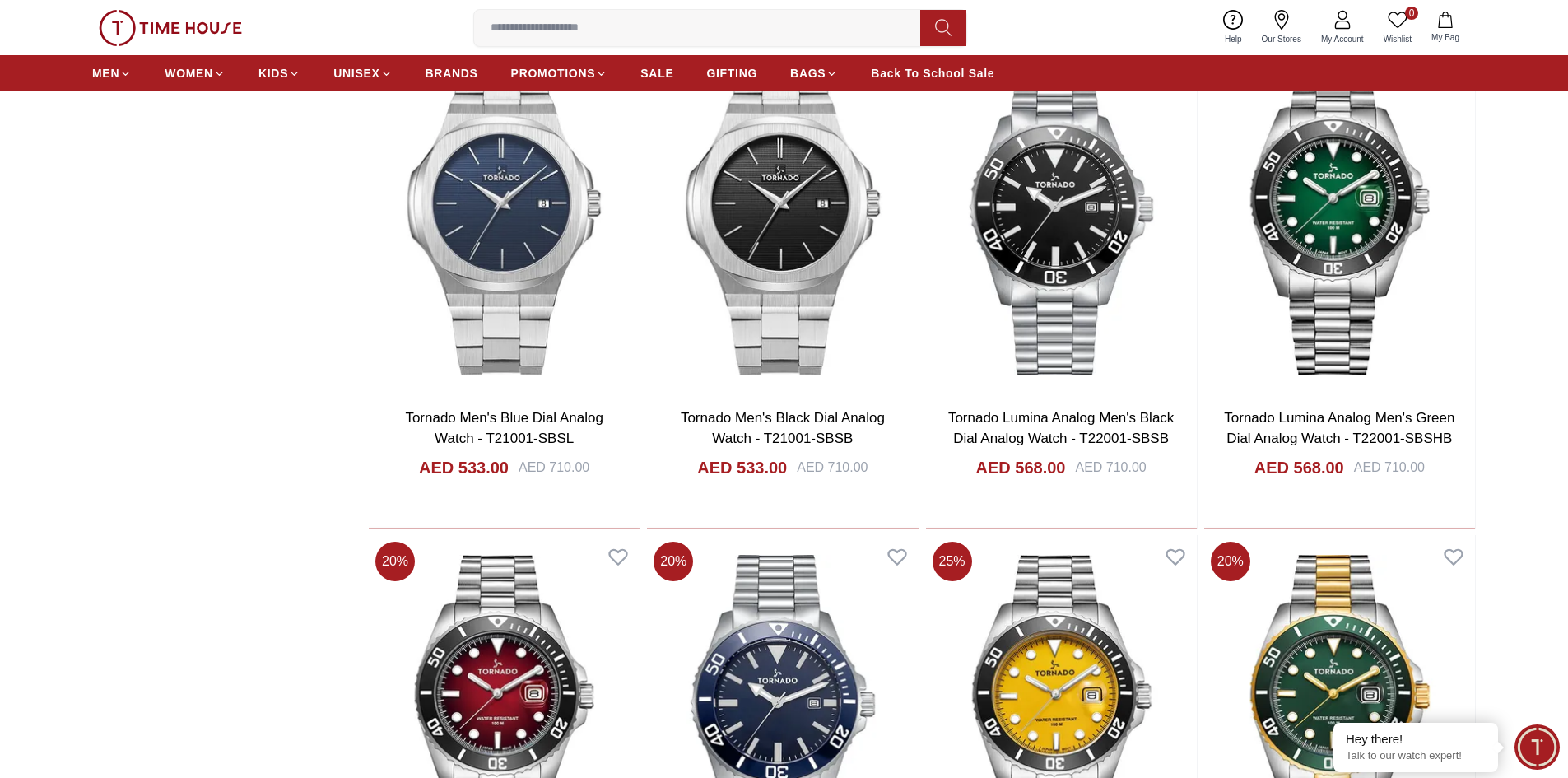
scroll to position [8067, 0]
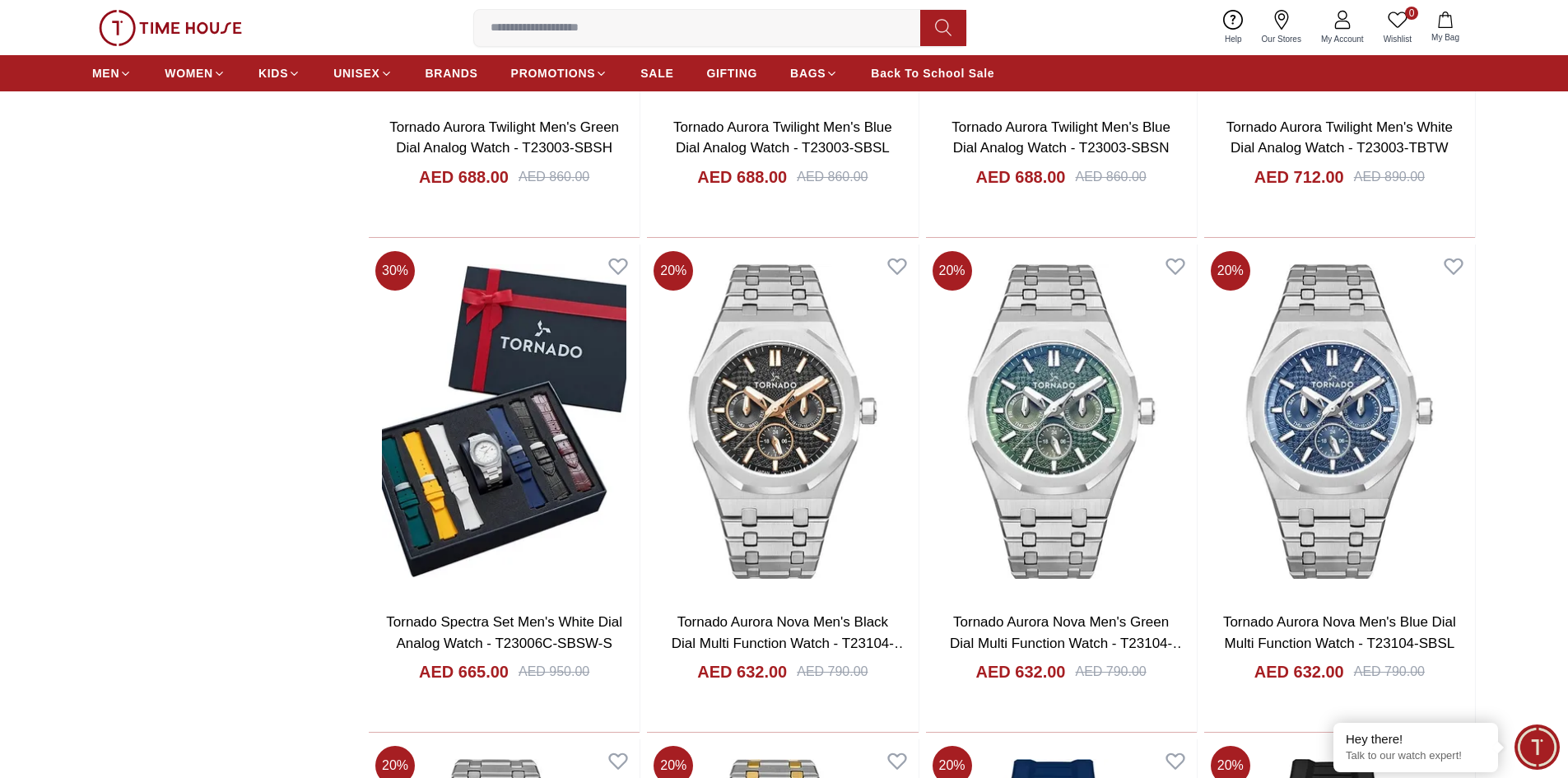
scroll to position [11772, 0]
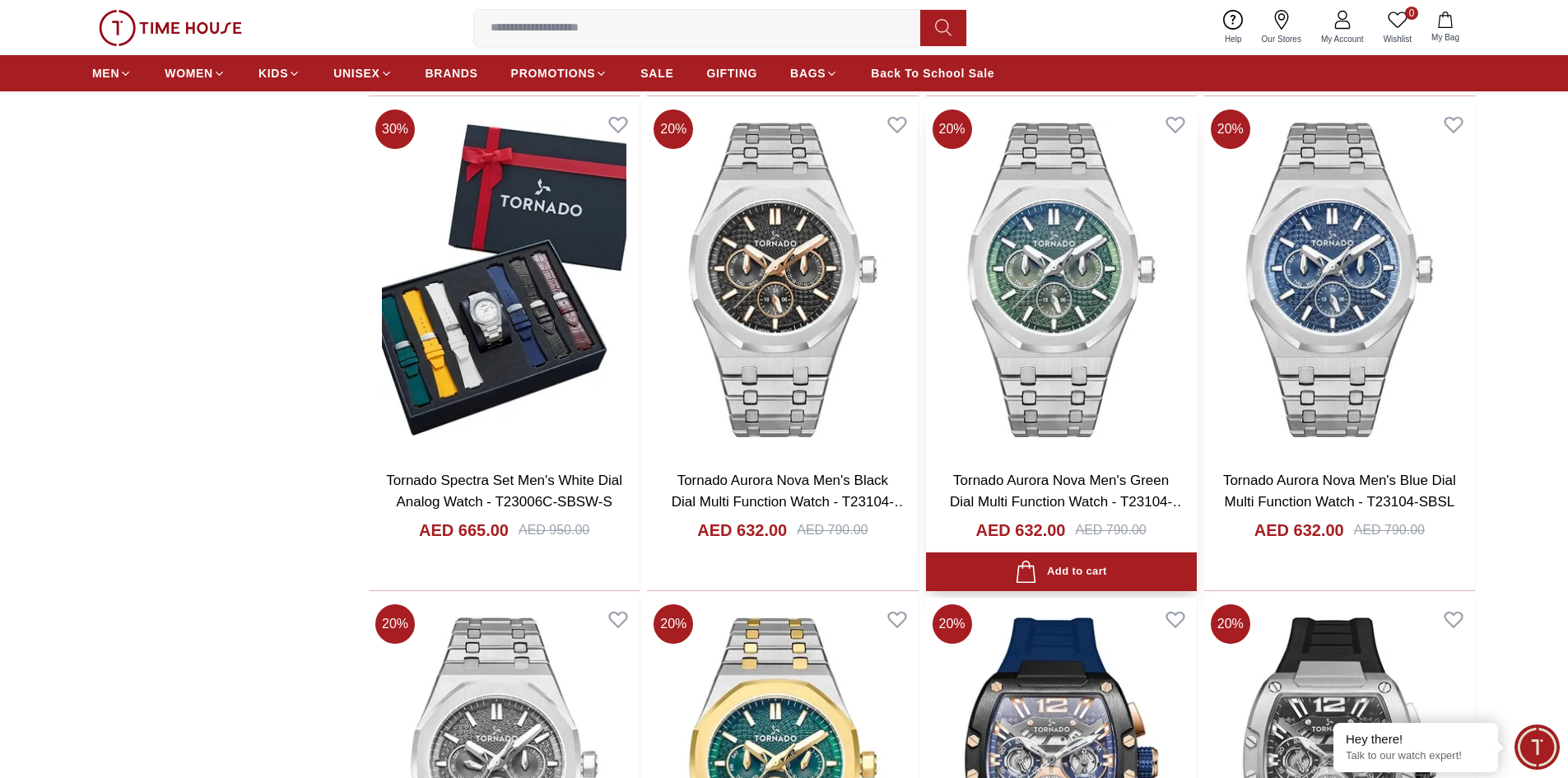
click at [1075, 303] on img at bounding box center [1061, 279] width 271 height 354
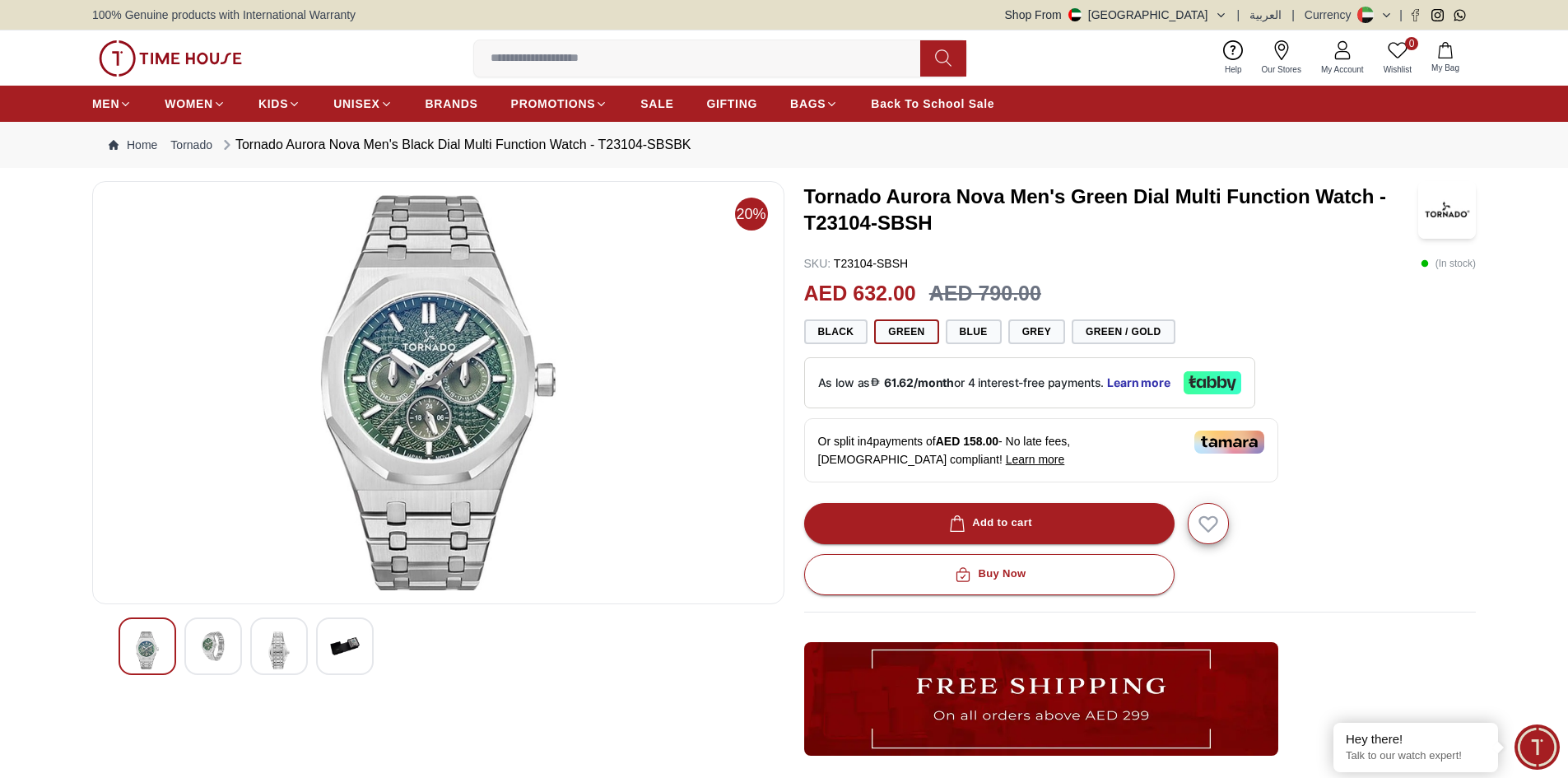
click at [200, 647] on img at bounding box center [213, 646] width 29 height 29
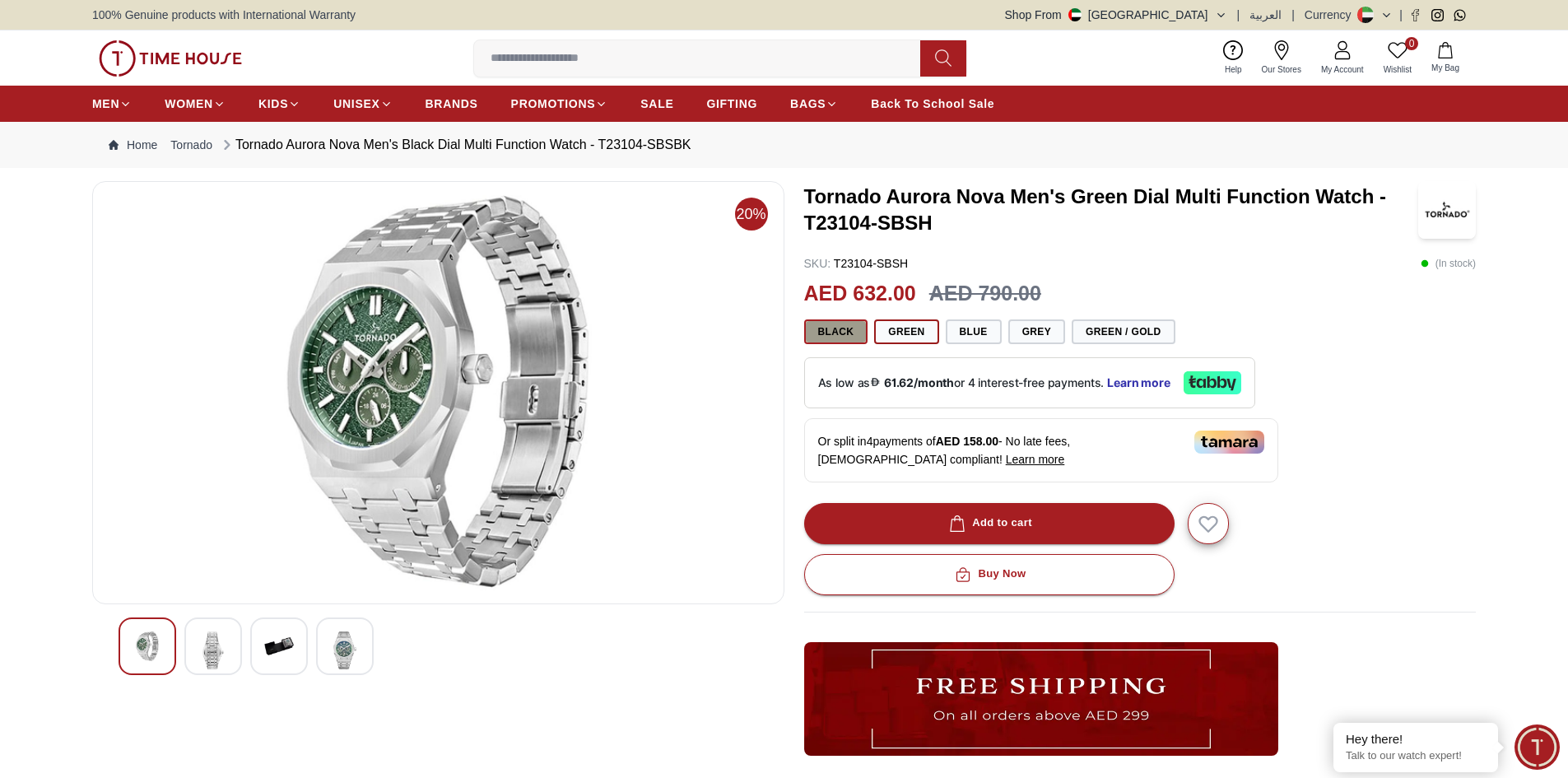
click at [843, 335] on button "Black" at bounding box center [836, 331] width 64 height 25
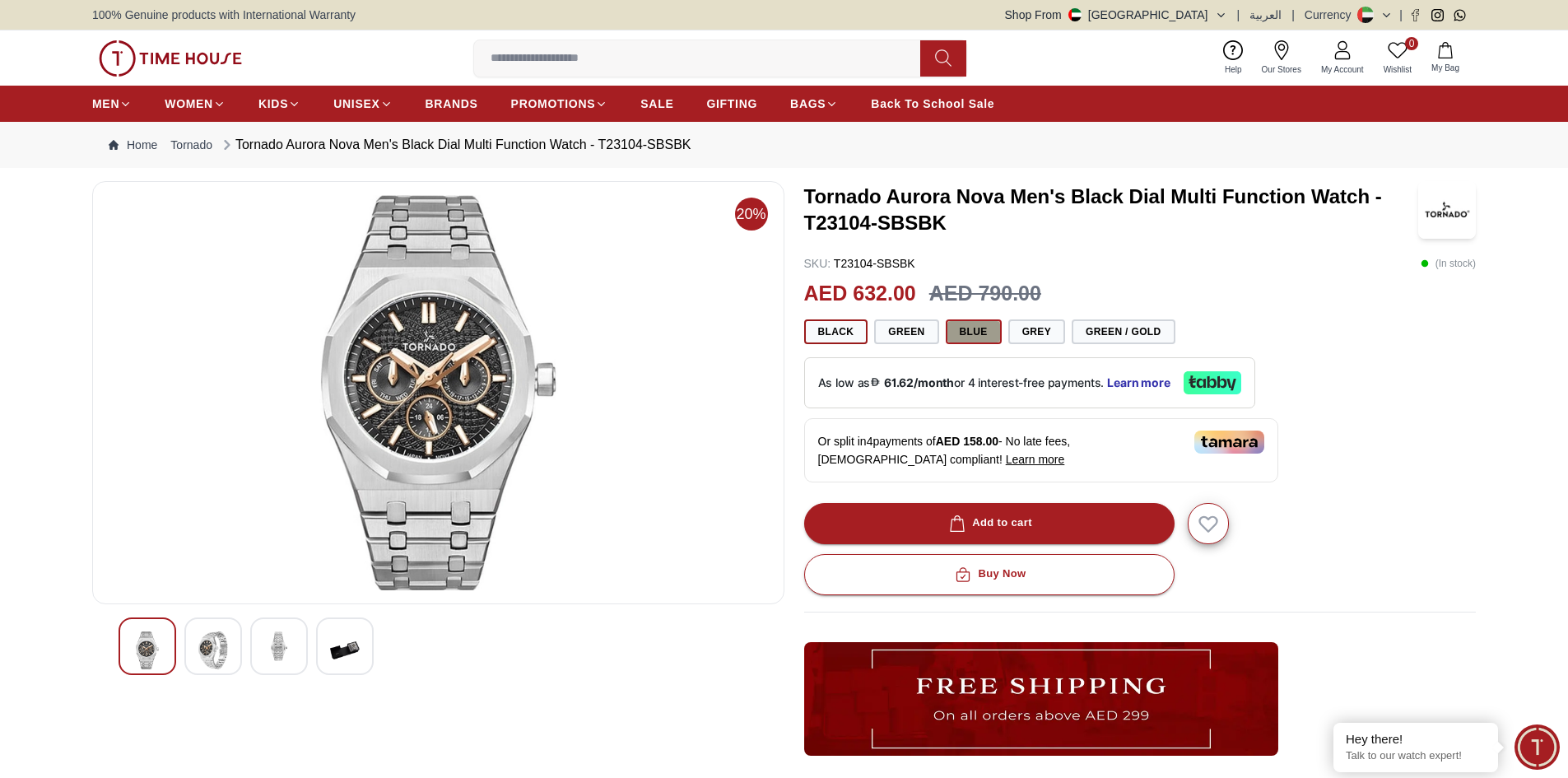
click at [971, 335] on button "Blue" at bounding box center [973, 331] width 56 height 25
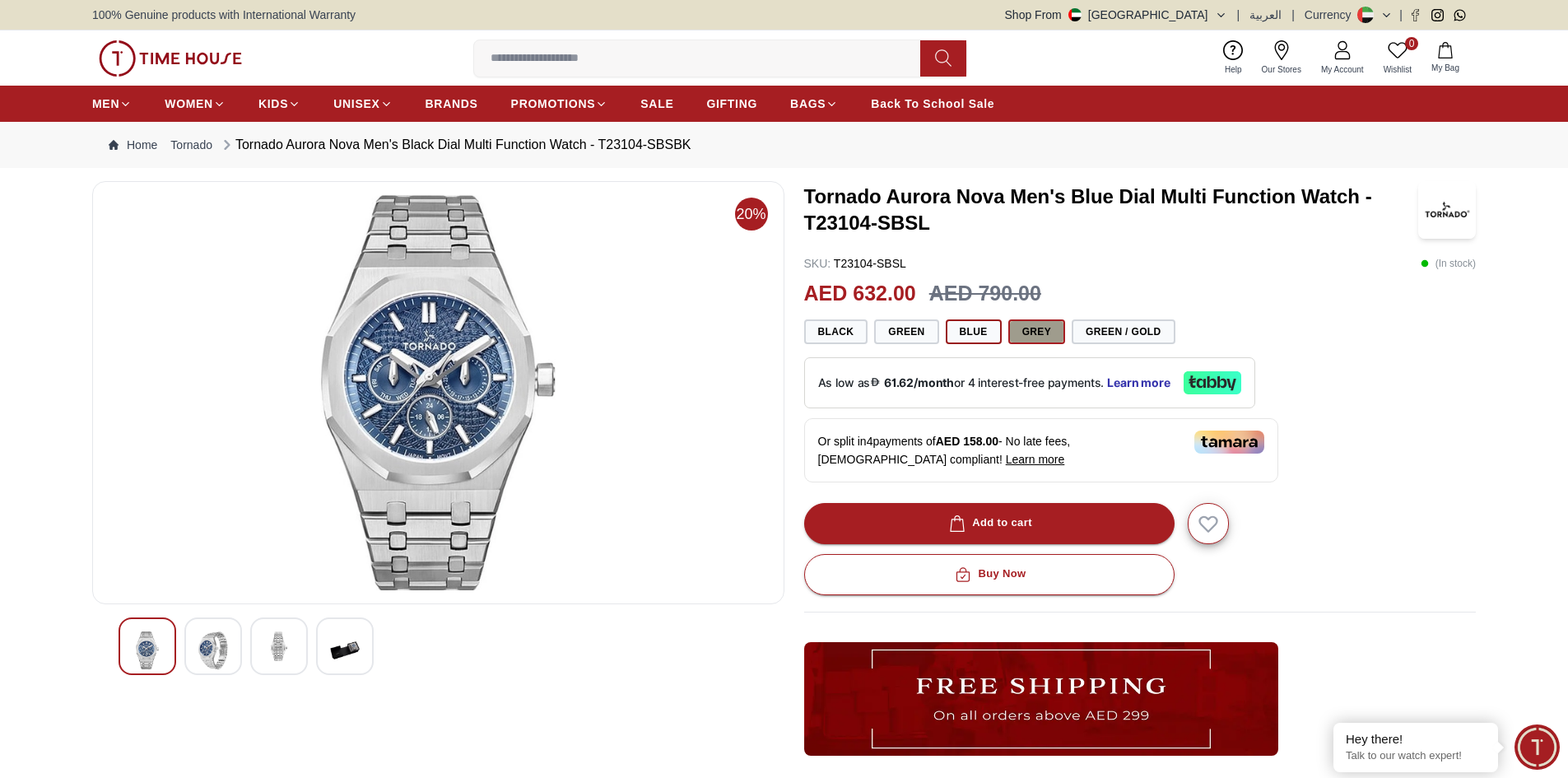
click at [1026, 331] on button "Grey" at bounding box center [1037, 331] width 57 height 25
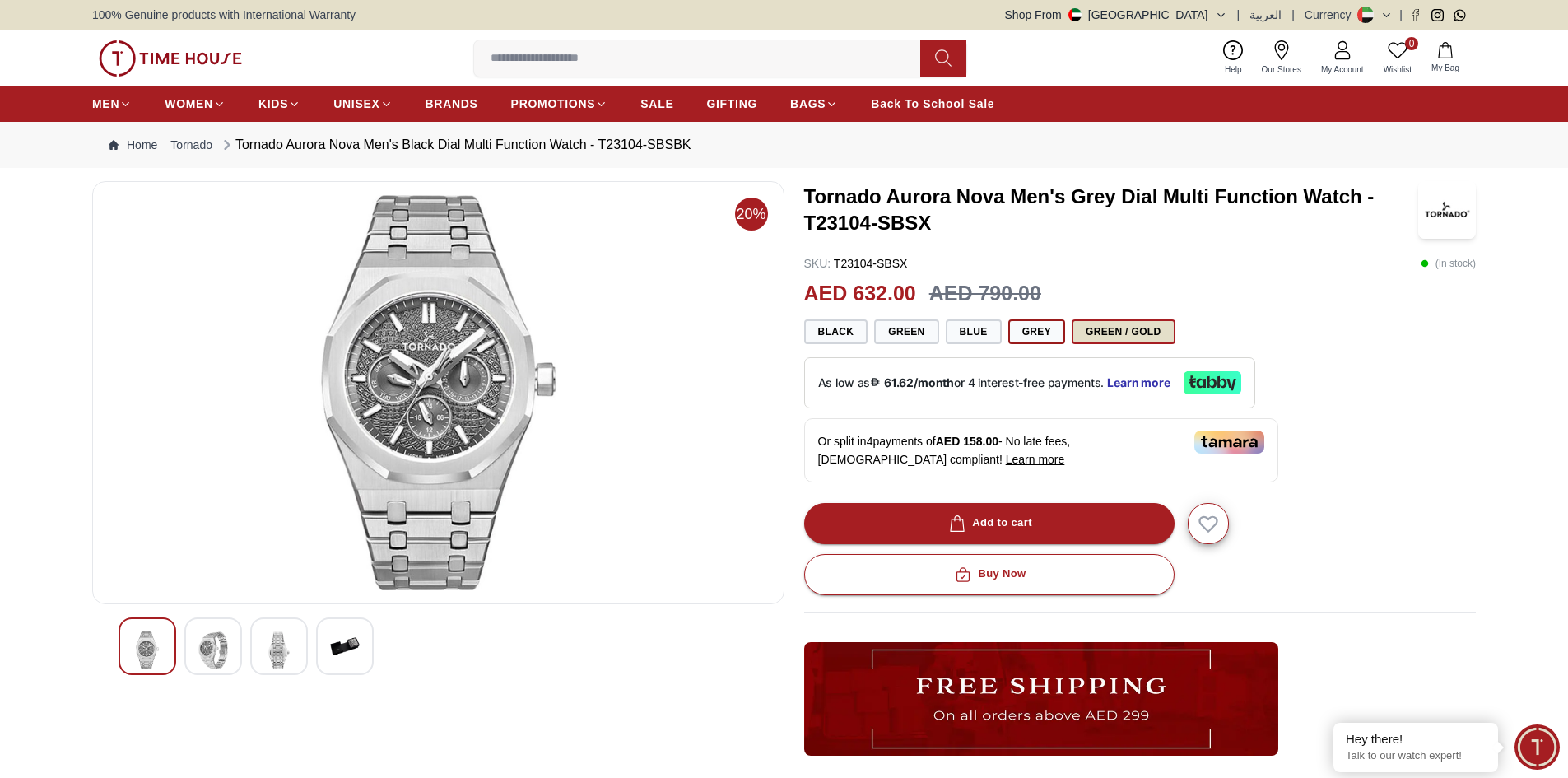
click at [1098, 331] on button "Green / Gold" at bounding box center [1123, 331] width 103 height 25
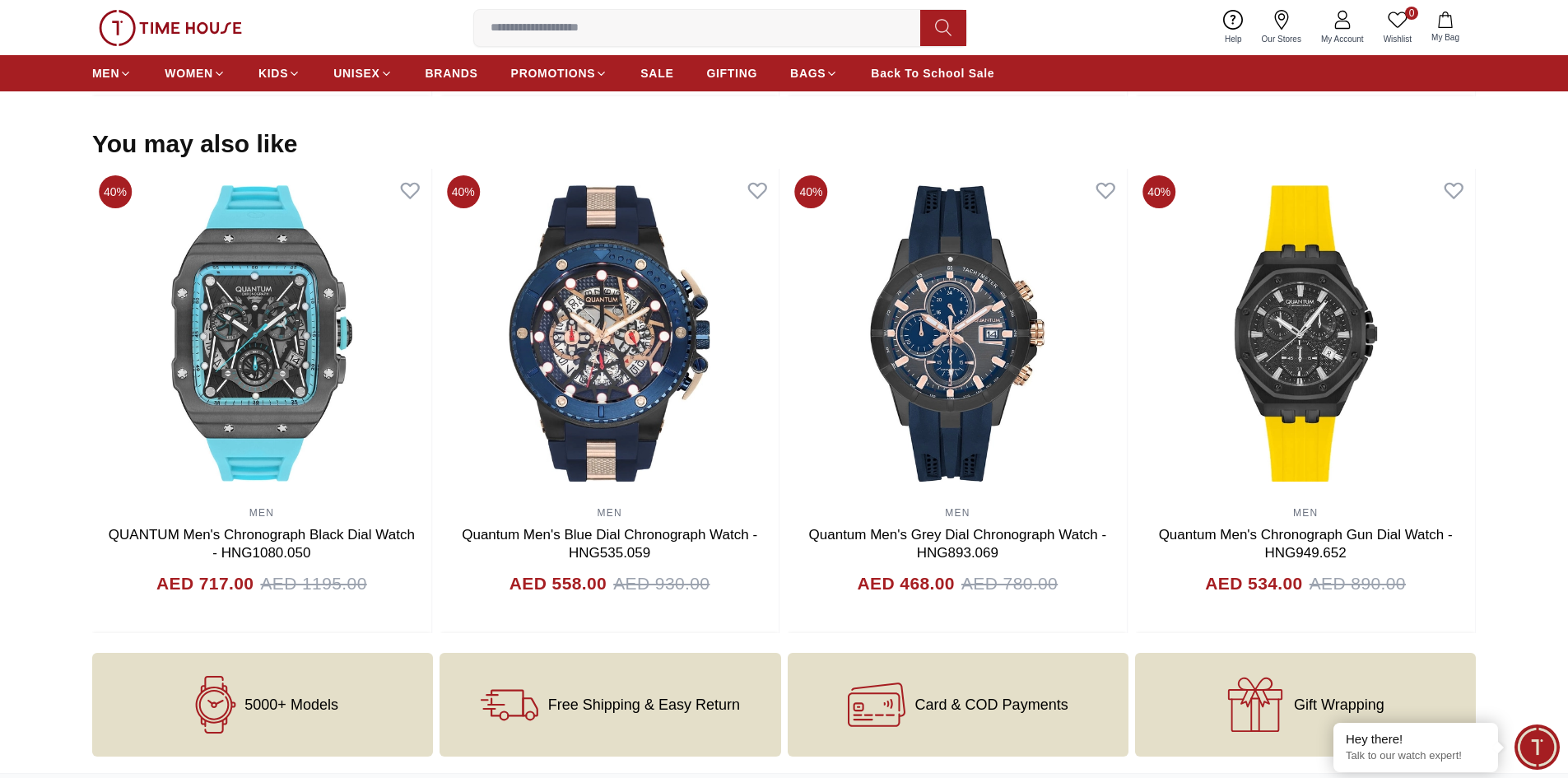
scroll to position [1543, 0]
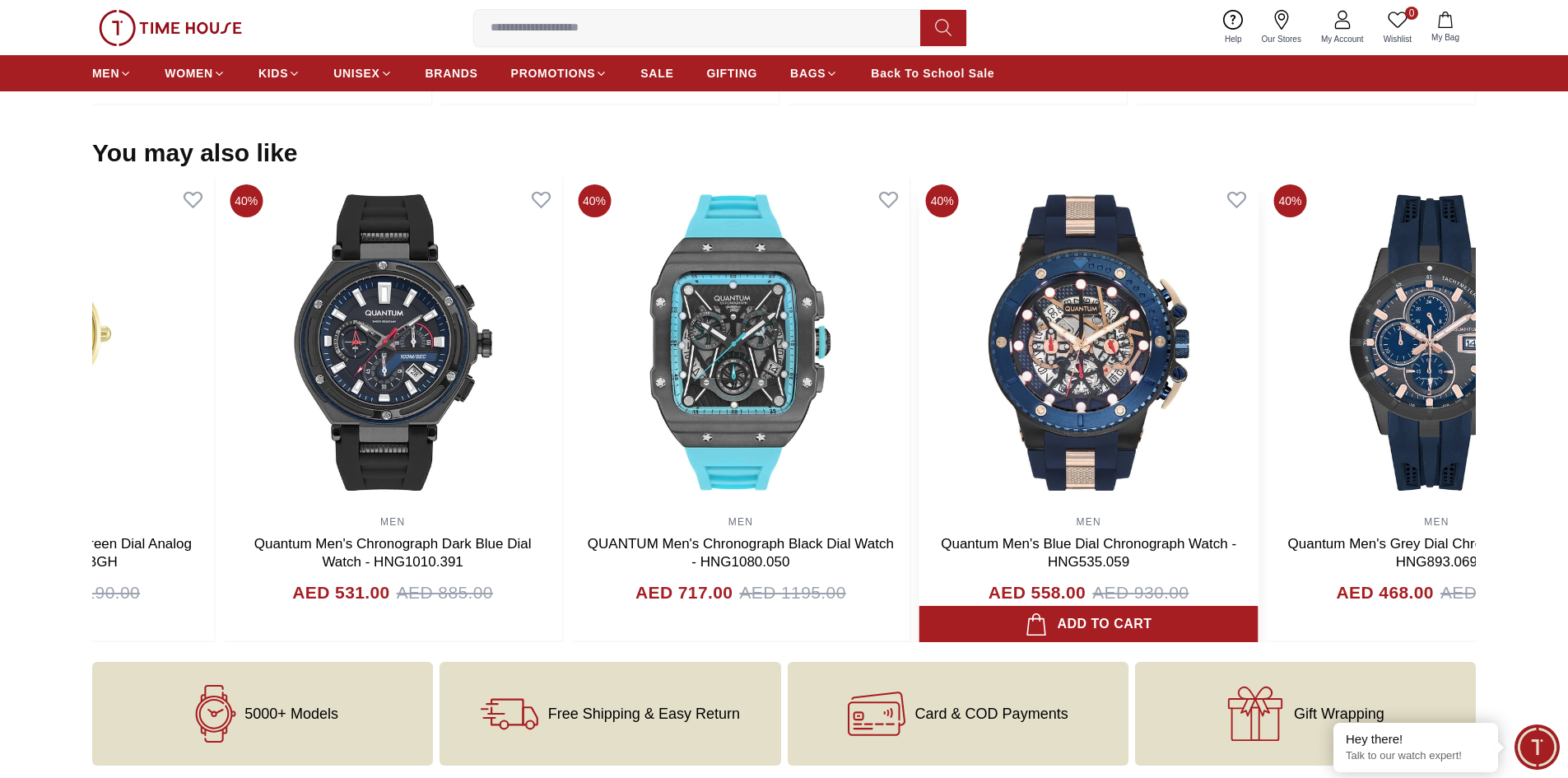
click at [1080, 348] on img at bounding box center [1089, 342] width 339 height 329
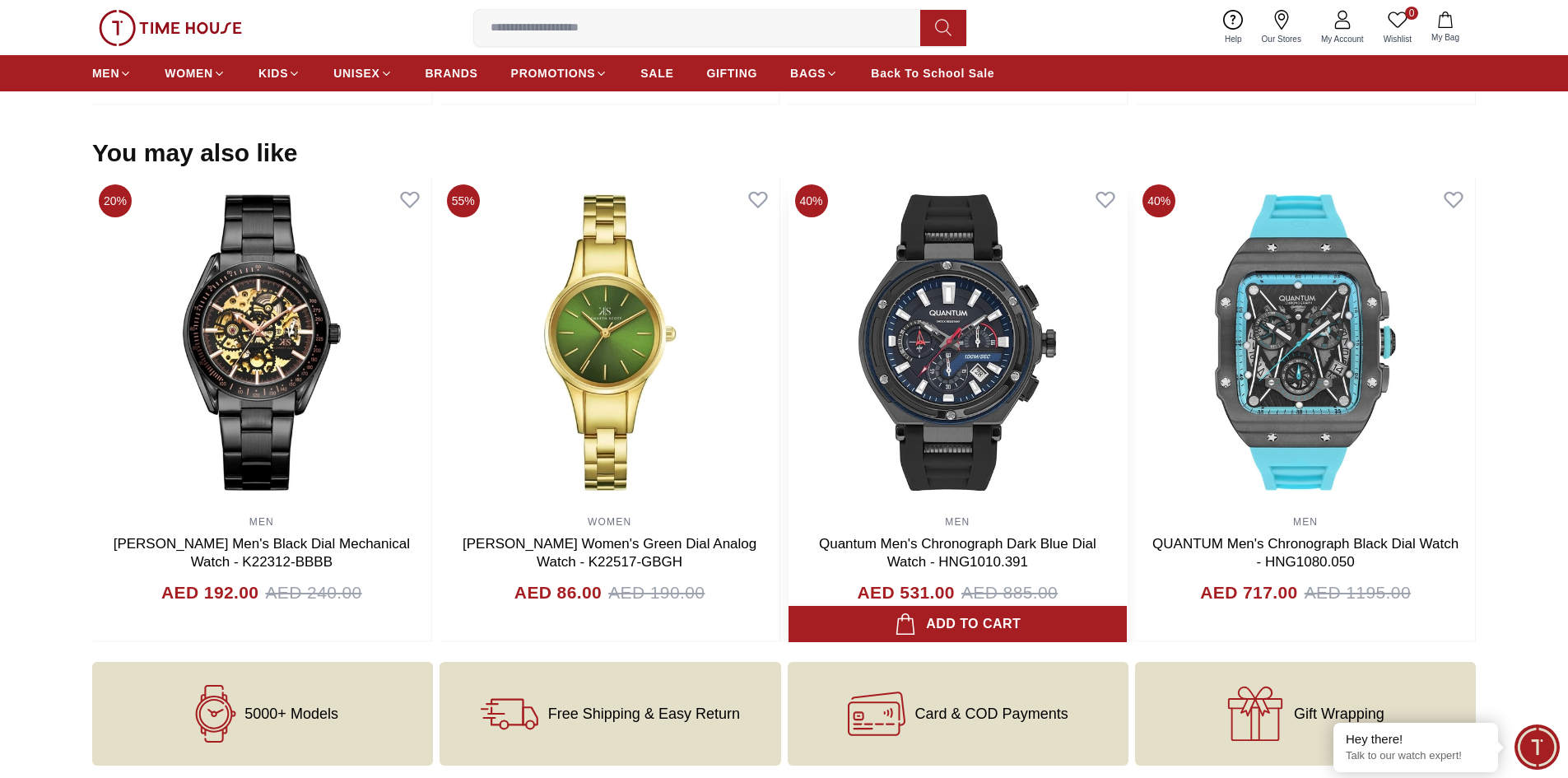
click at [997, 368] on img at bounding box center [957, 342] width 339 height 329
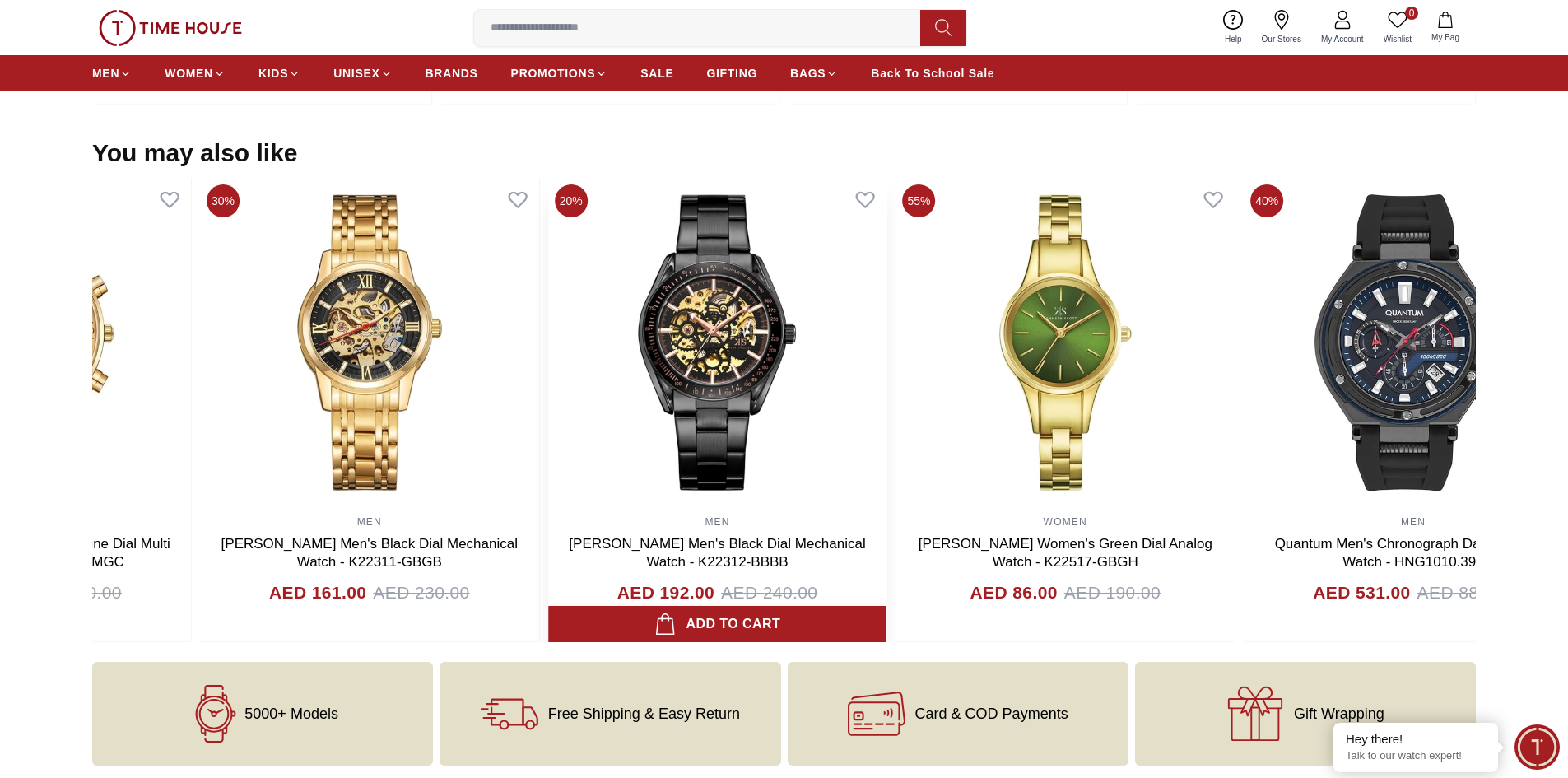
click at [883, 391] on img at bounding box center [717, 342] width 339 height 329
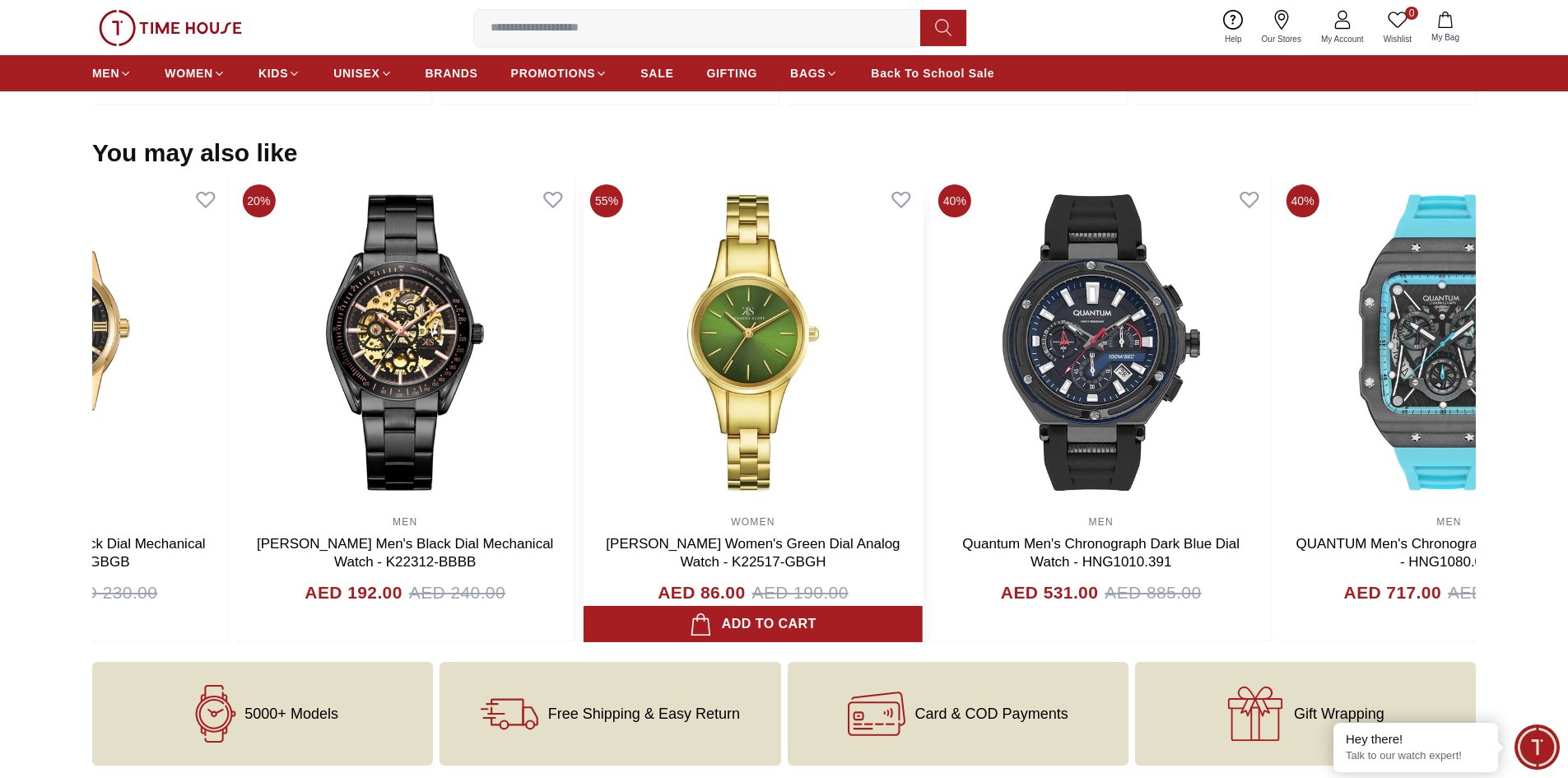
click at [762, 409] on img at bounding box center [753, 342] width 339 height 329
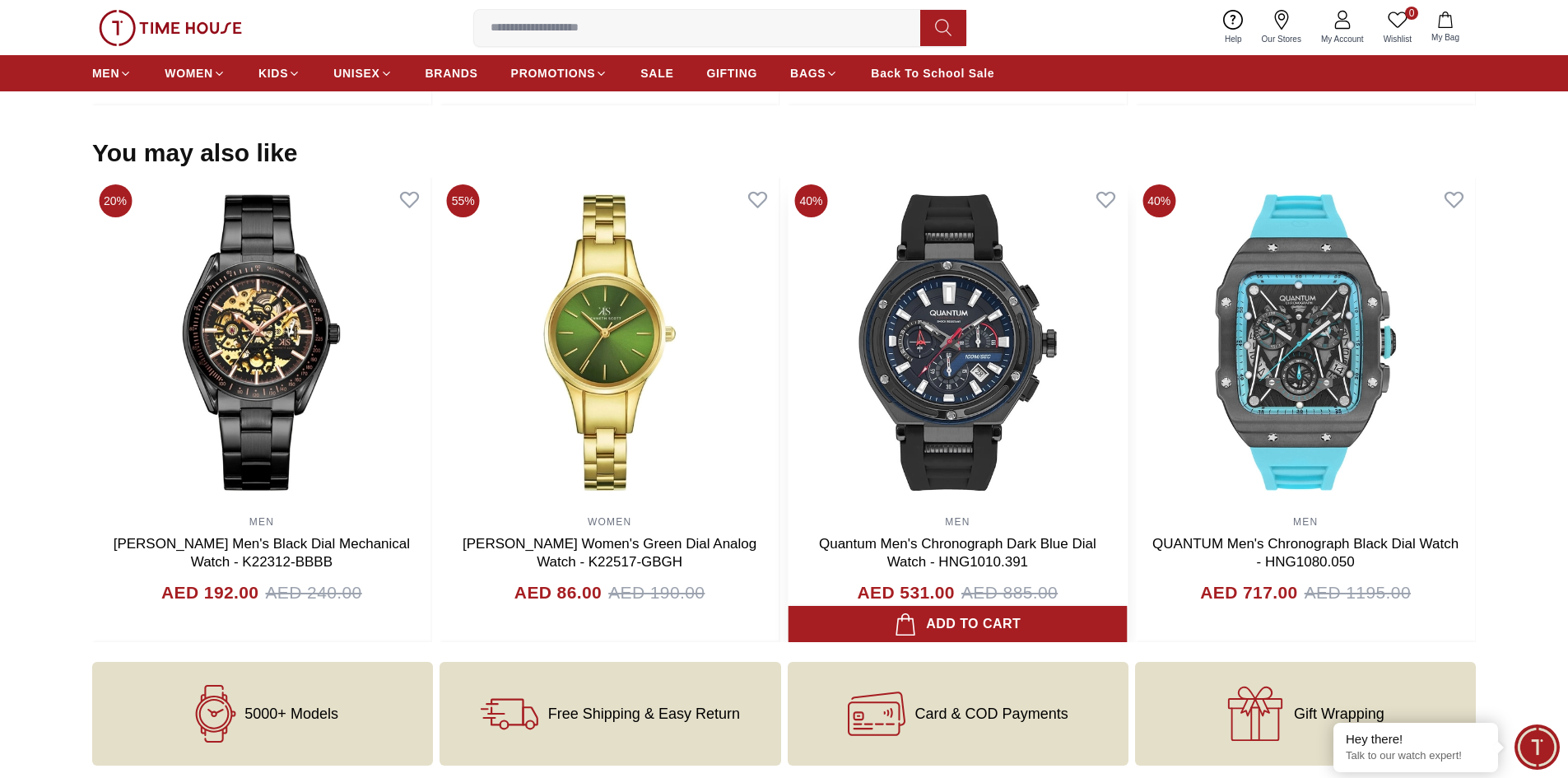
click at [1061, 367] on img at bounding box center [958, 342] width 339 height 329
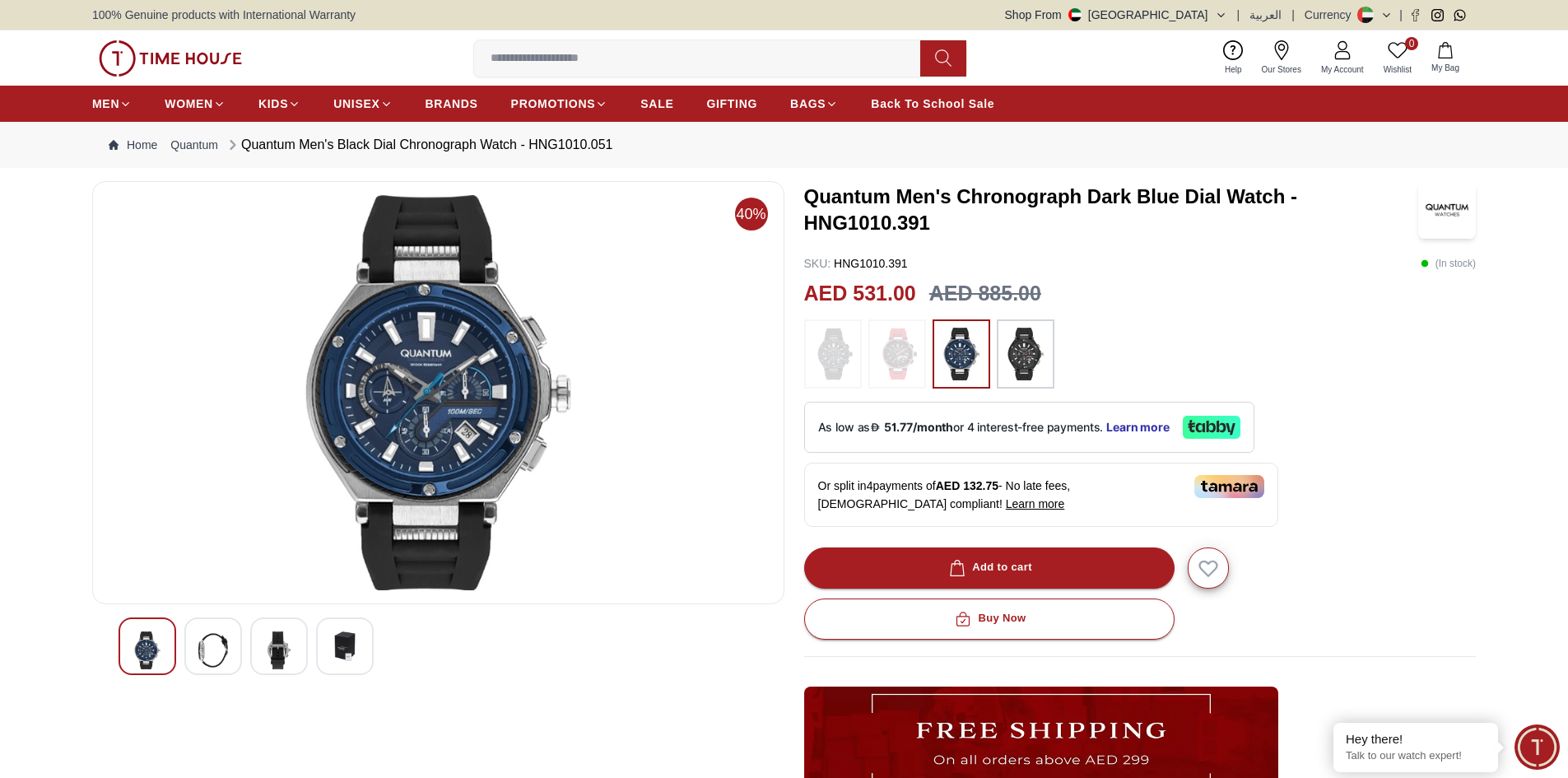
click at [1023, 352] on img at bounding box center [1026, 354] width 41 height 53
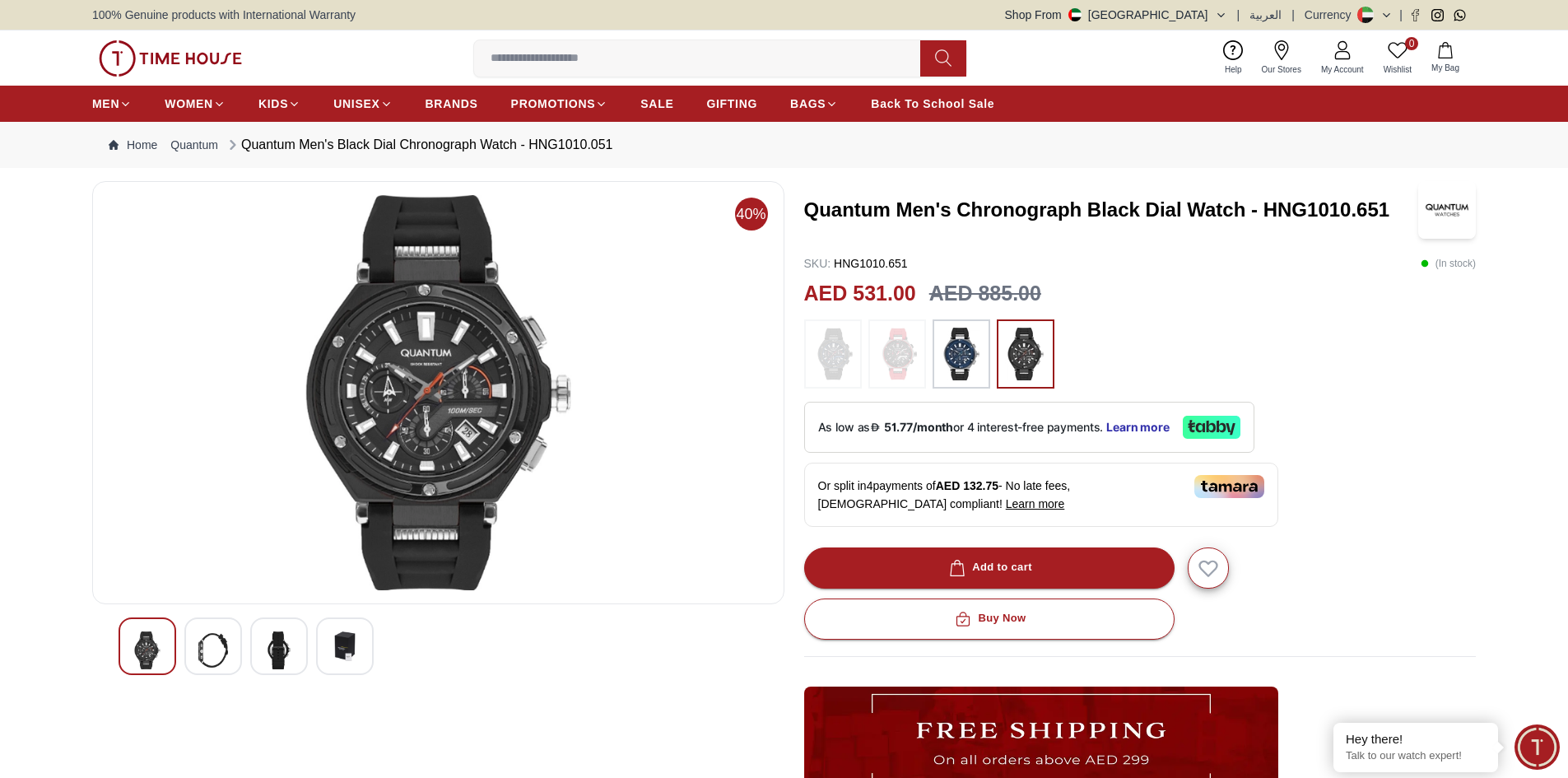
click at [212, 657] on img at bounding box center [213, 650] width 29 height 38
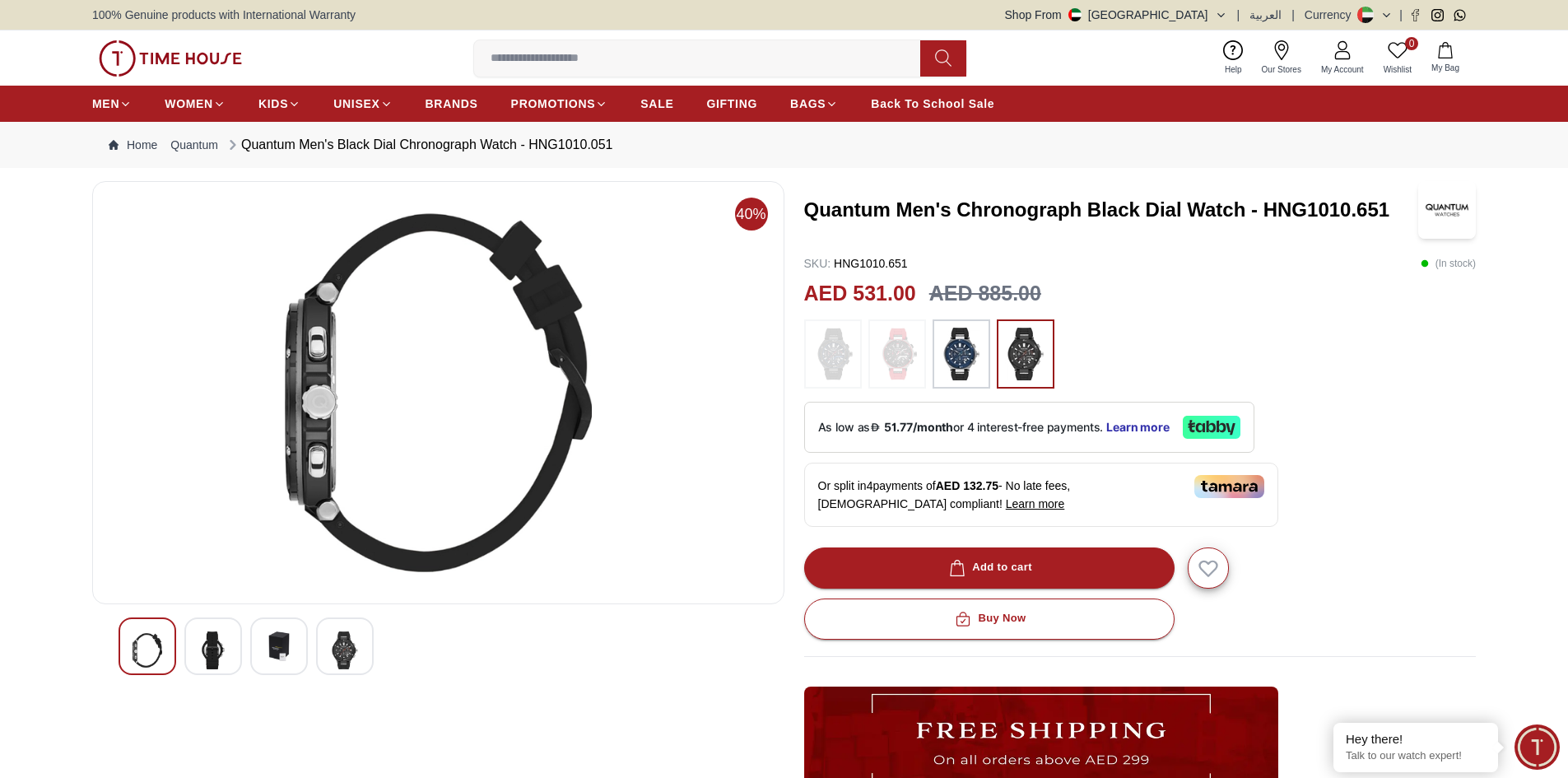
click at [278, 655] on img at bounding box center [279, 646] width 29 height 29
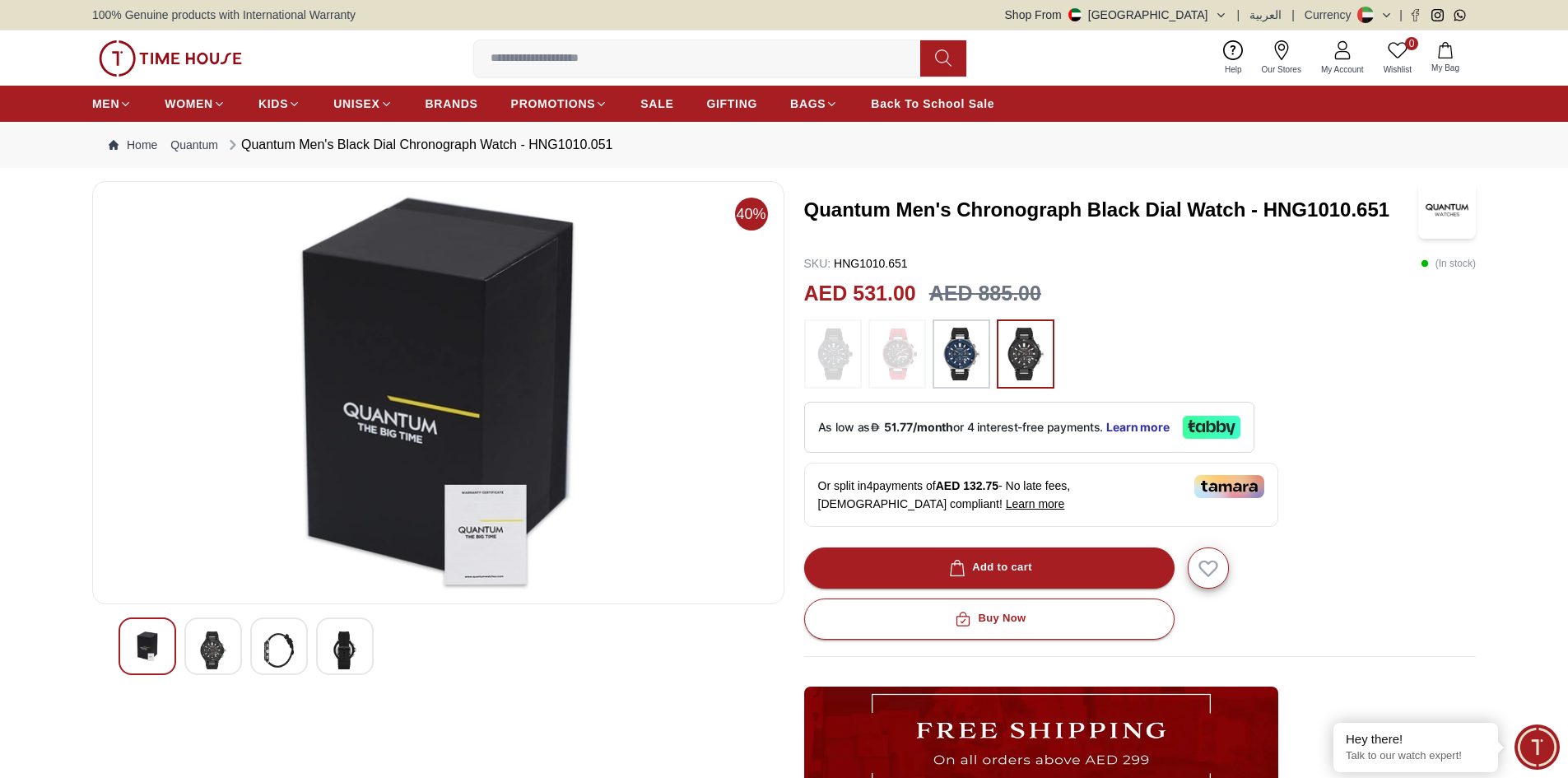
click at [346, 660] on img at bounding box center [345, 650] width 29 height 38
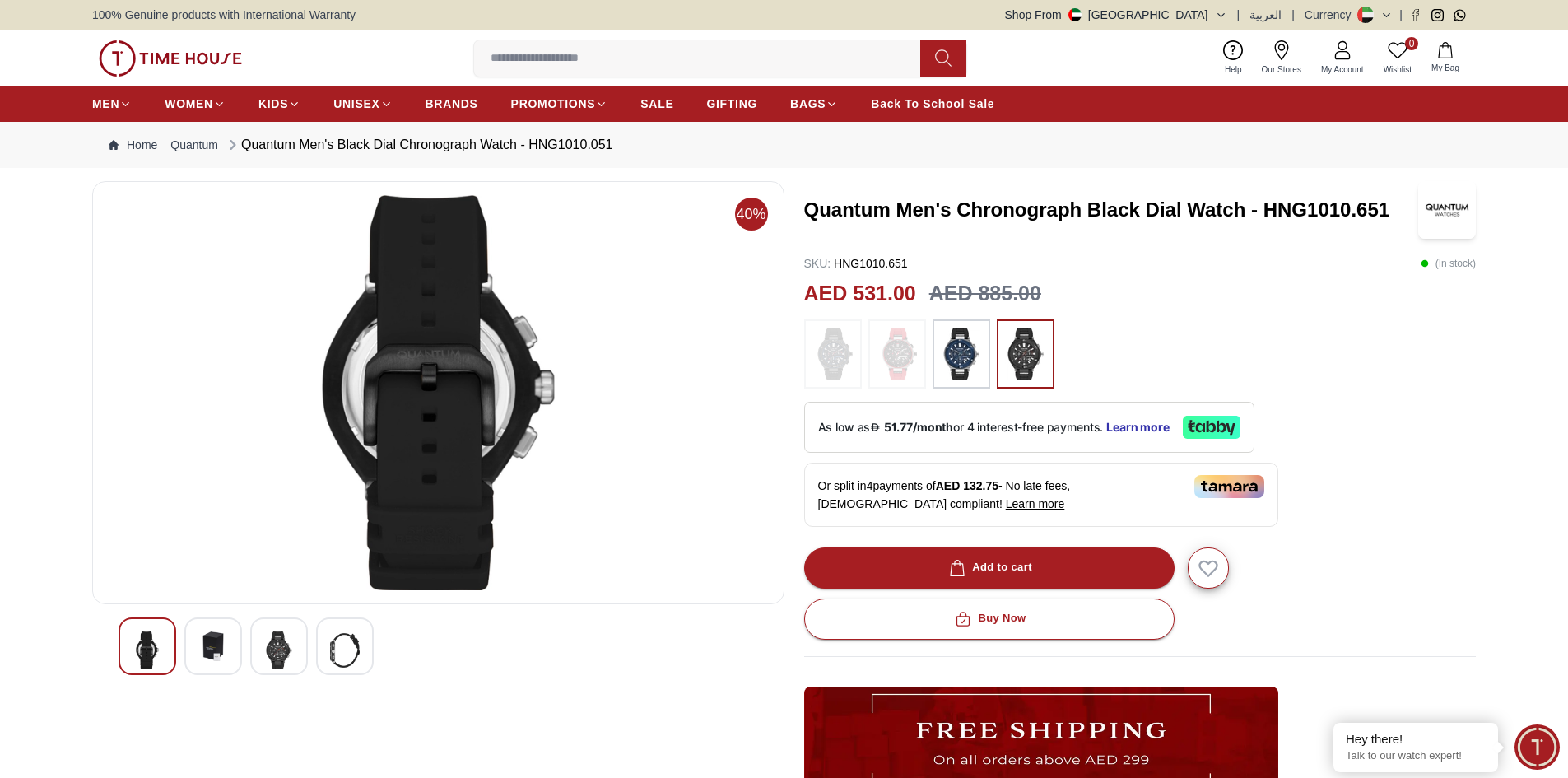
click at [143, 644] on img at bounding box center [147, 650] width 29 height 38
click at [273, 653] on img at bounding box center [279, 650] width 29 height 38
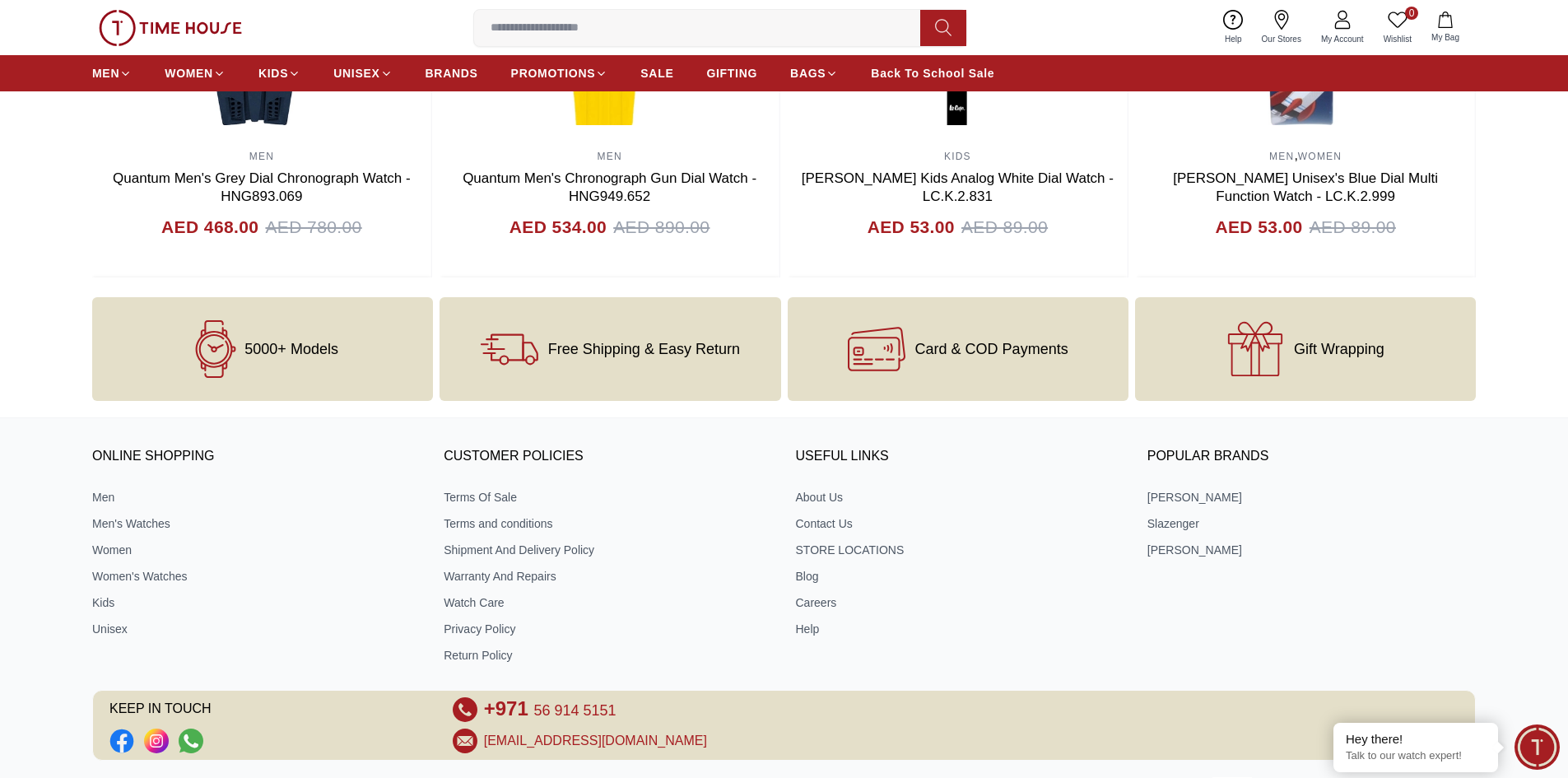
scroll to position [2044, 0]
